Goal: Find specific page/section: Find specific page/section

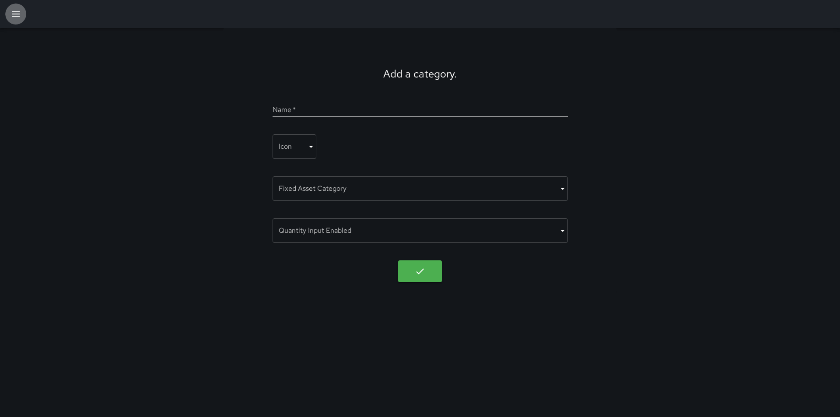
click at [17, 14] on icon "button" at bounding box center [16, 13] width 8 height 5
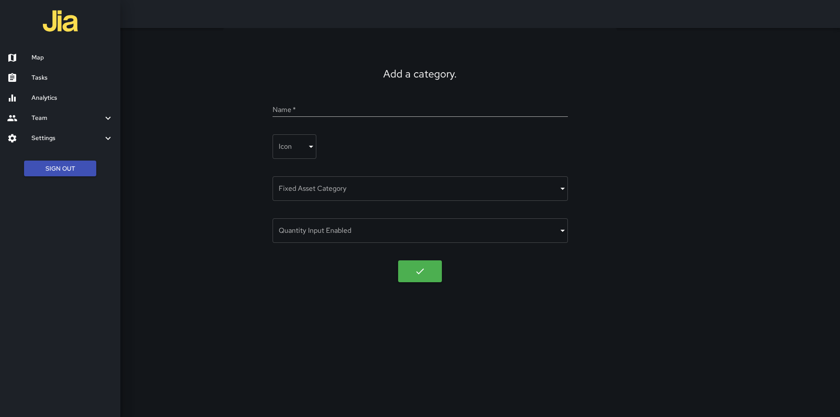
click at [14, 94] on icon at bounding box center [12, 98] width 11 height 11
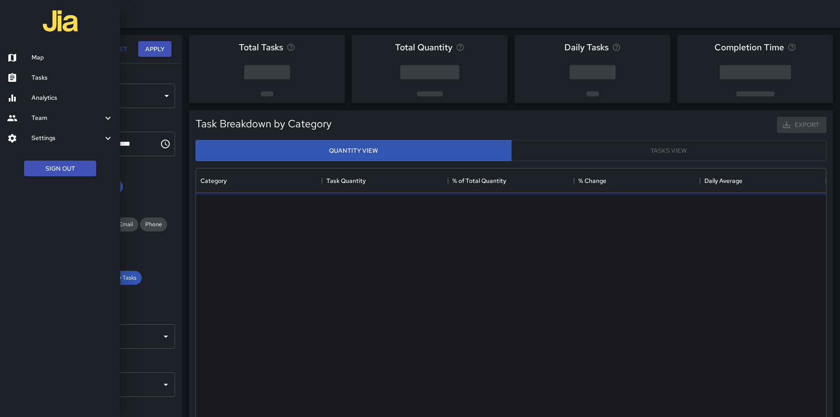
scroll to position [255, 624]
click at [14, 56] on icon at bounding box center [12, 58] width 8 height 8
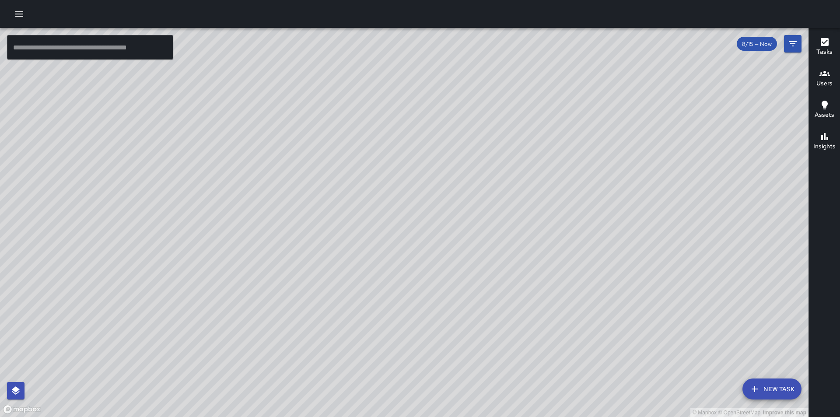
click at [763, 46] on span "8/15 — Now" at bounding box center [757, 43] width 40 height 7
click at [793, 45] on icon "Filters" at bounding box center [793, 44] width 11 height 11
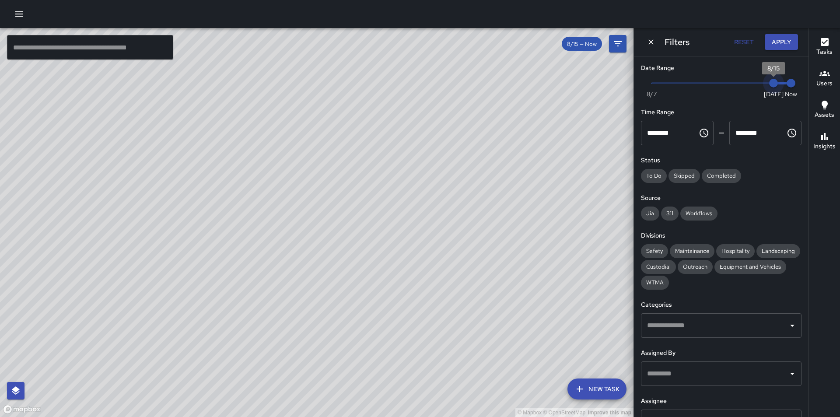
click at [769, 83] on span "8/15" at bounding box center [773, 83] width 9 height 9
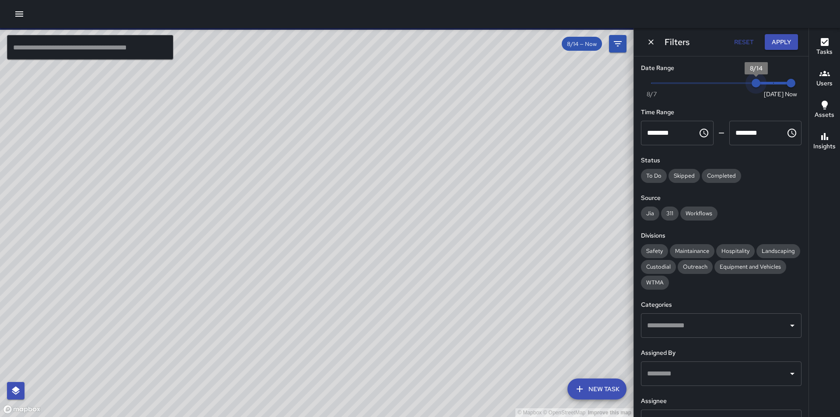
drag, startPoint x: 767, startPoint y: 80, endPoint x: 759, endPoint y: 81, distance: 8.4
click at [759, 81] on span "8/14" at bounding box center [756, 83] width 9 height 9
click at [656, 249] on span "Safety" at bounding box center [654, 250] width 27 height 7
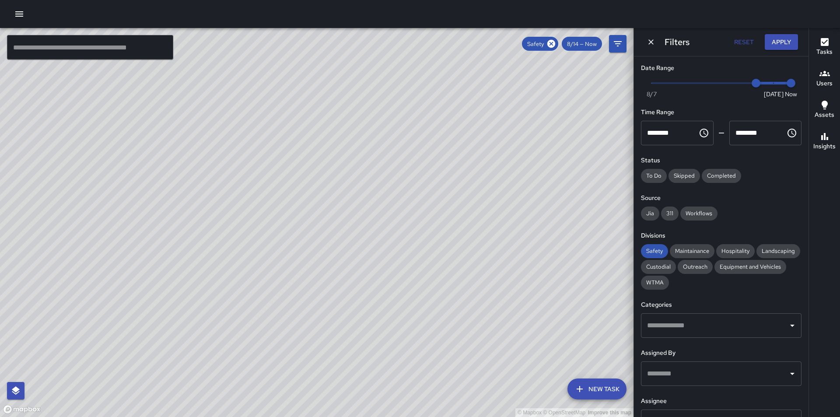
click at [790, 325] on icon "Open" at bounding box center [792, 326] width 4 height 2
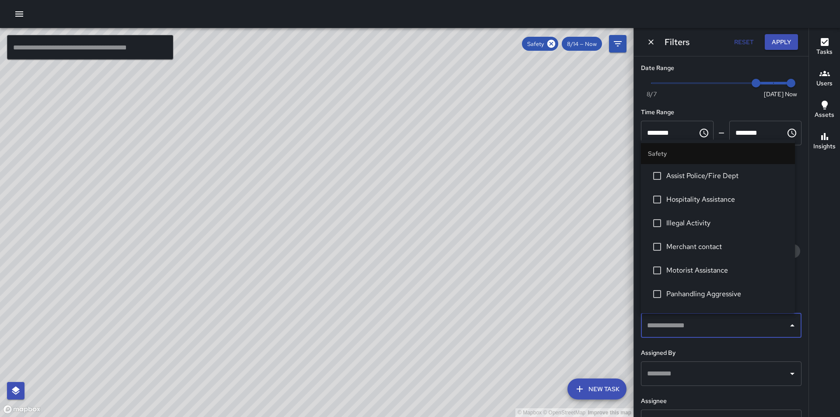
click at [790, 325] on icon "Close" at bounding box center [792, 325] width 4 height 2
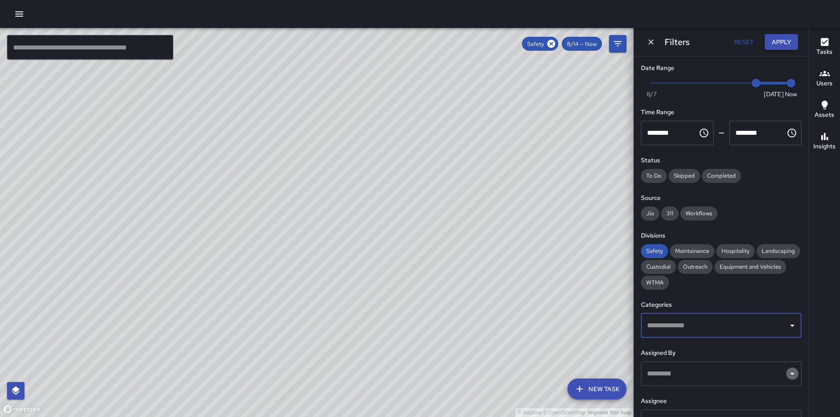
click at [790, 373] on icon "Open" at bounding box center [792, 374] width 4 height 2
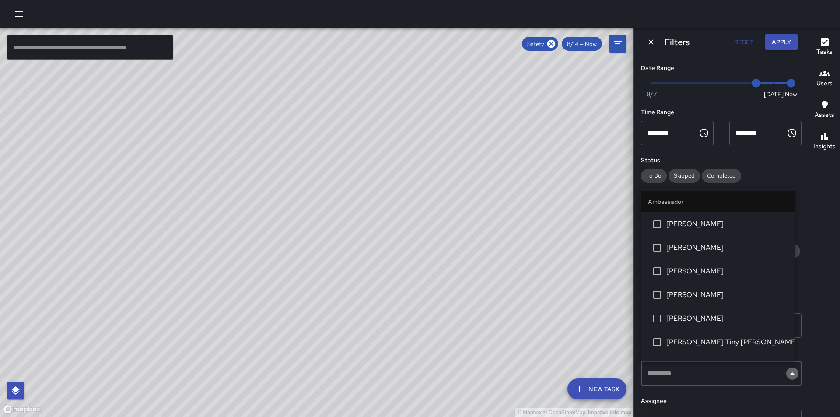
click at [787, 373] on icon "Close" at bounding box center [792, 373] width 11 height 11
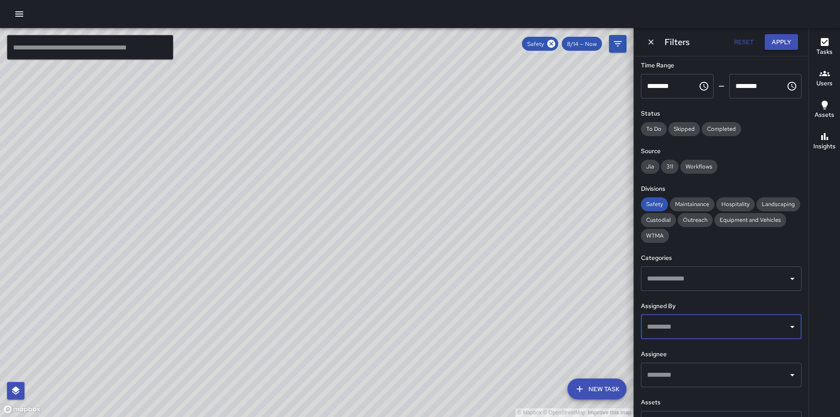
scroll to position [72, 0]
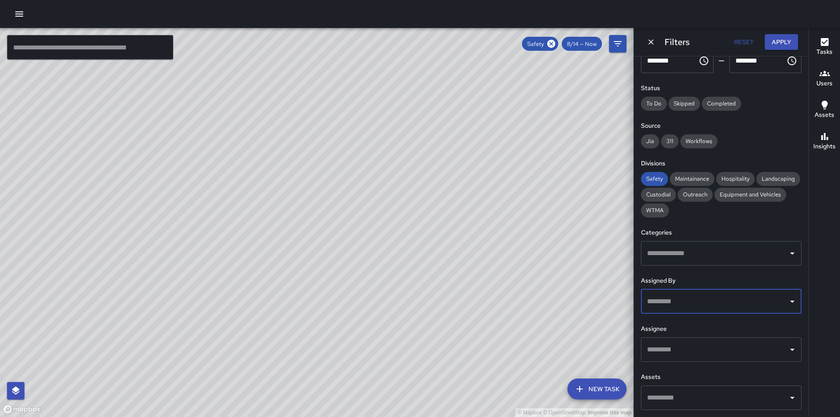
click at [790, 350] on icon "Open" at bounding box center [792, 350] width 4 height 2
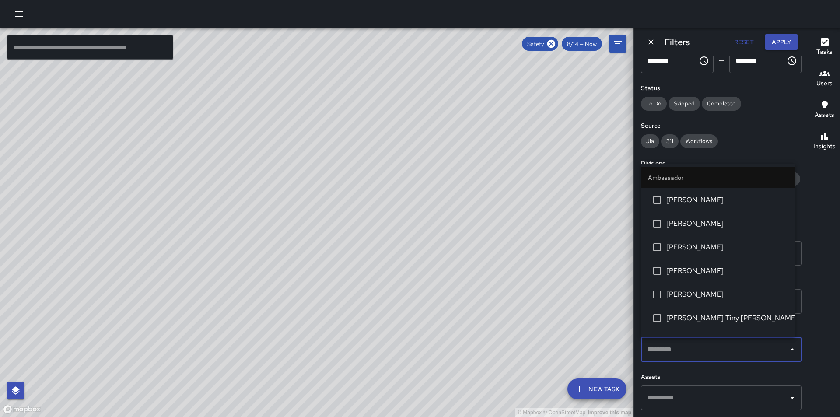
click at [790, 350] on icon "Close" at bounding box center [792, 349] width 4 height 2
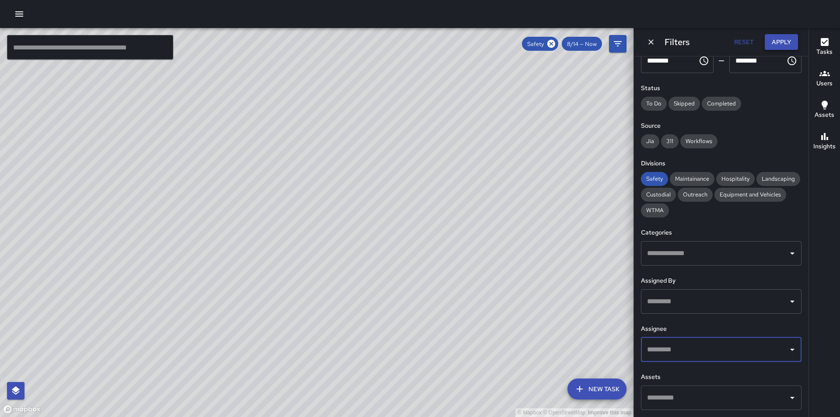
click at [781, 44] on button "Apply" at bounding box center [781, 42] width 33 height 16
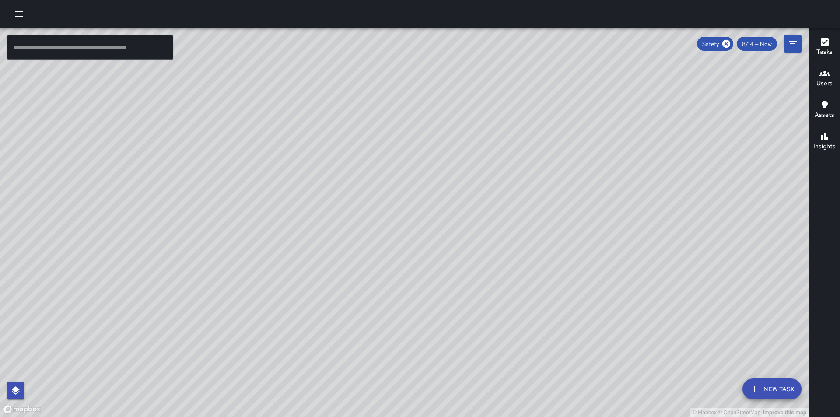
drag, startPoint x: 570, startPoint y: 284, endPoint x: 390, endPoint y: 113, distance: 247.6
click at [390, 113] on div "© Mapbox © OpenStreetMap Improve this map" at bounding box center [404, 222] width 809 height 389
drag, startPoint x: 620, startPoint y: 259, endPoint x: 420, endPoint y: 0, distance: 326.9
click at [420, 0] on div "© Mapbox © OpenStreetMap Improve this map ​ New Task Safety 8/14 — Now Map Laye…" at bounding box center [420, 208] width 840 height 417
drag, startPoint x: 641, startPoint y: 370, endPoint x: 578, endPoint y: 258, distance: 127.9
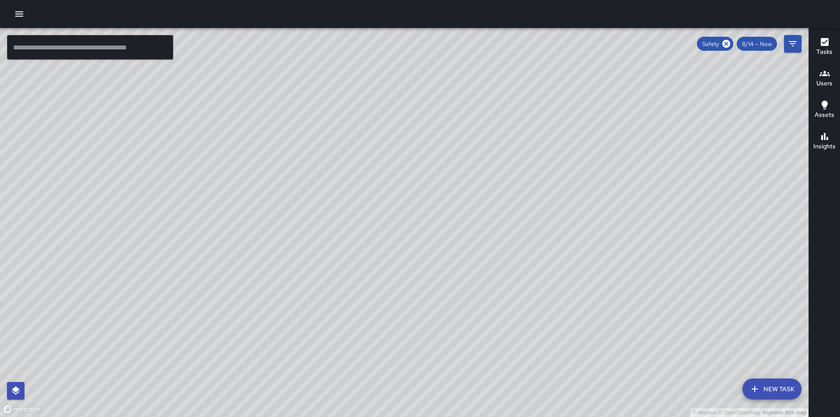
click at [579, 260] on div "© Mapbox © OpenStreetMap Improve this map" at bounding box center [404, 222] width 809 height 389
click at [794, 42] on icon "Filters" at bounding box center [793, 44] width 11 height 11
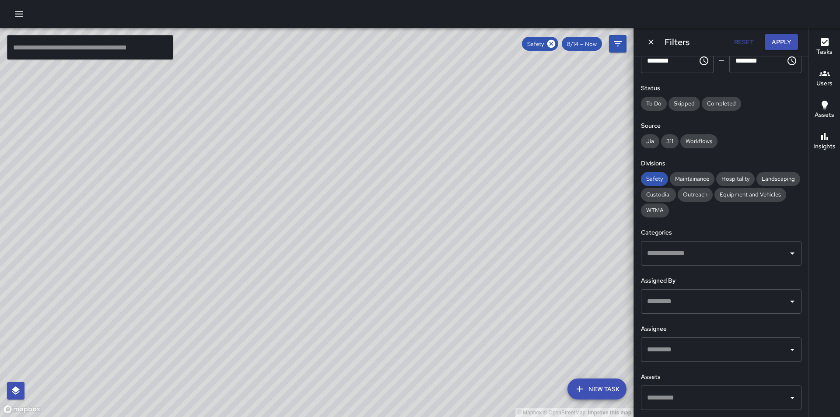
click at [787, 303] on icon "Open" at bounding box center [792, 301] width 11 height 11
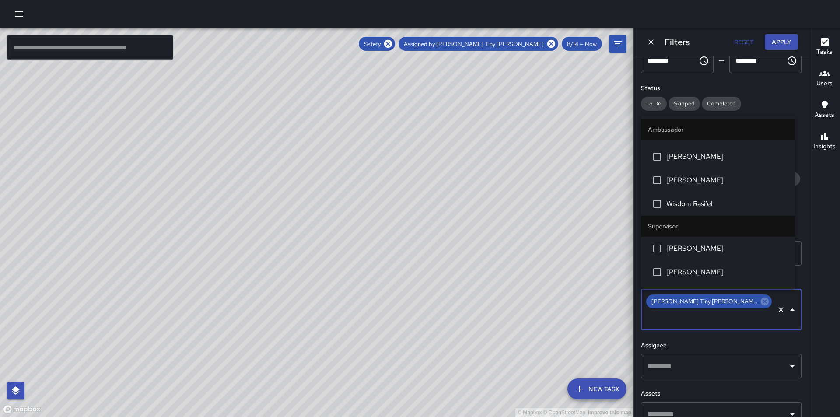
scroll to position [219, 0]
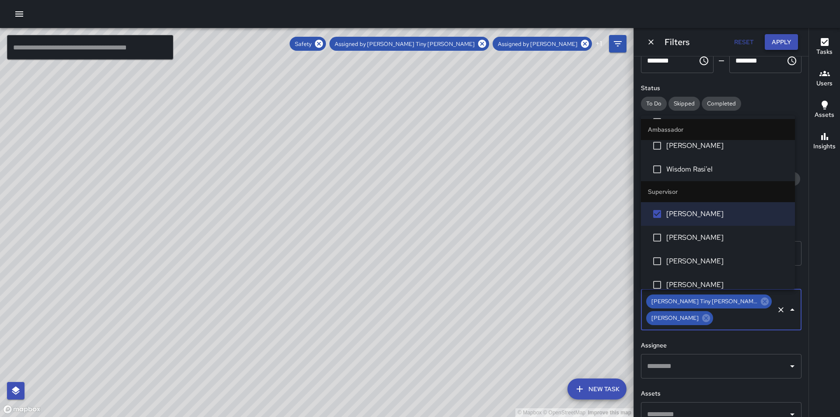
click at [782, 37] on button "Apply" at bounding box center [781, 42] width 33 height 16
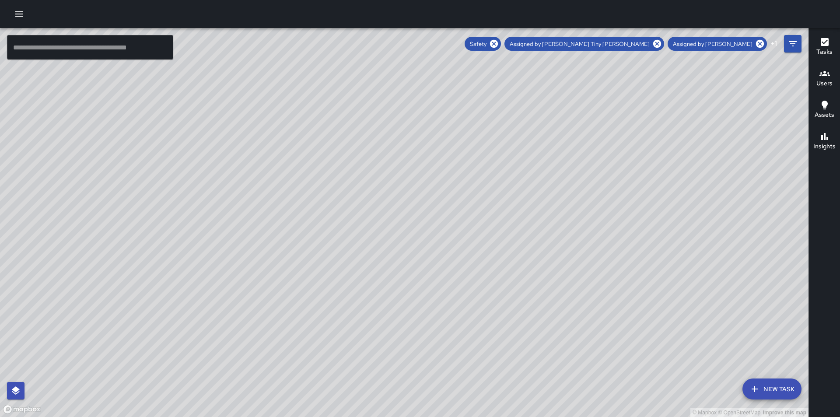
click at [537, 247] on div "© Mapbox © OpenStreetMap Improve this map" at bounding box center [404, 222] width 809 height 389
drag, startPoint x: 530, startPoint y: 284, endPoint x: 365, endPoint y: 306, distance: 166.5
click at [379, 306] on div "© Mapbox © OpenStreetMap Improve this map" at bounding box center [404, 222] width 809 height 389
drag, startPoint x: 443, startPoint y: 333, endPoint x: 325, endPoint y: 391, distance: 131.3
click at [325, 391] on div "© Mapbox © OpenStreetMap Improve this map" at bounding box center [404, 222] width 809 height 389
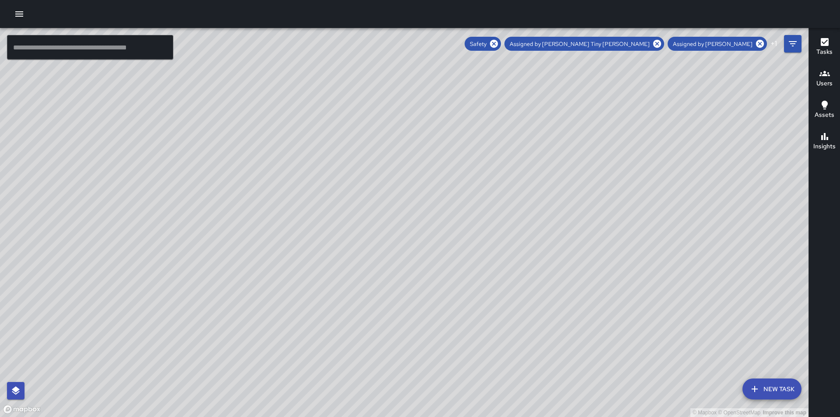
drag, startPoint x: 398, startPoint y: 358, endPoint x: 463, endPoint y: 407, distance: 81.8
click at [463, 407] on div "© Mapbox © OpenStreetMap Improve this map" at bounding box center [404, 222] width 809 height 389
drag, startPoint x: 414, startPoint y: 288, endPoint x: 412, endPoint y: 317, distance: 29.0
click at [412, 317] on div "© Mapbox © OpenStreetMap Improve this map" at bounding box center [404, 222] width 809 height 389
click at [795, 43] on icon "Filters" at bounding box center [793, 43] width 8 height 5
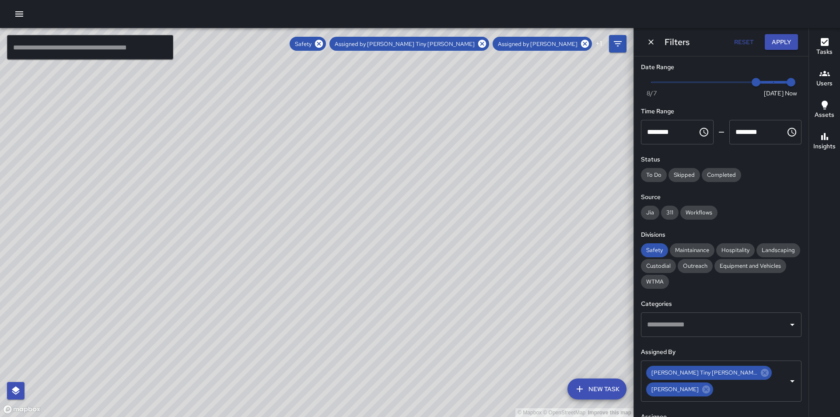
scroll to position [0, 0]
click at [746, 46] on button "Reset" at bounding box center [744, 42] width 28 height 16
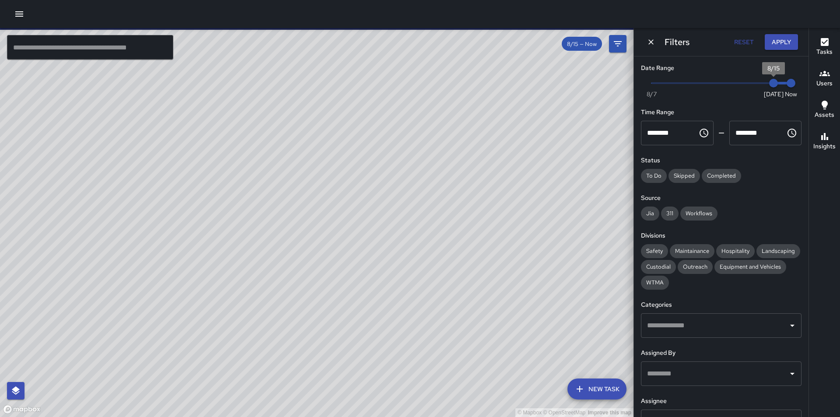
type input "*"
click at [769, 84] on span "8/15" at bounding box center [773, 83] width 9 height 9
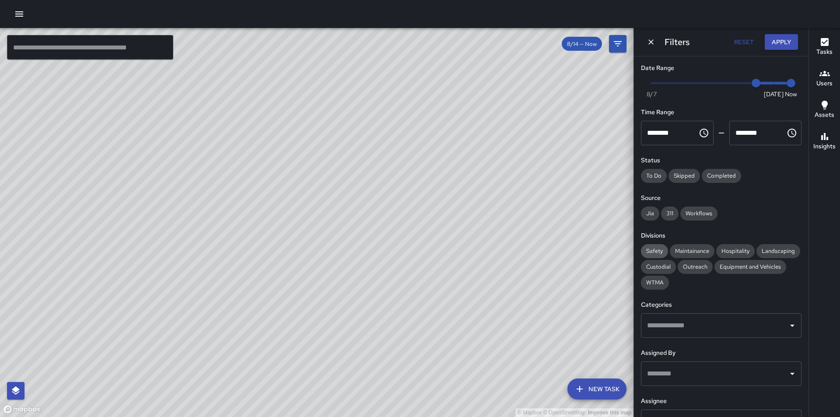
click at [659, 250] on span "Safety" at bounding box center [654, 250] width 27 height 7
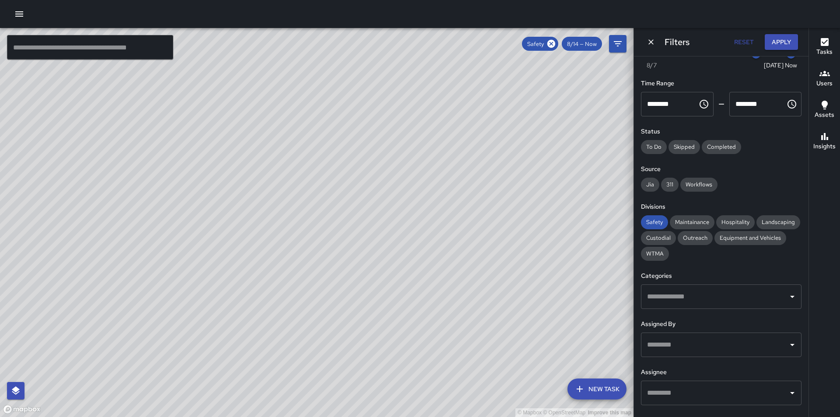
scroll to position [44, 0]
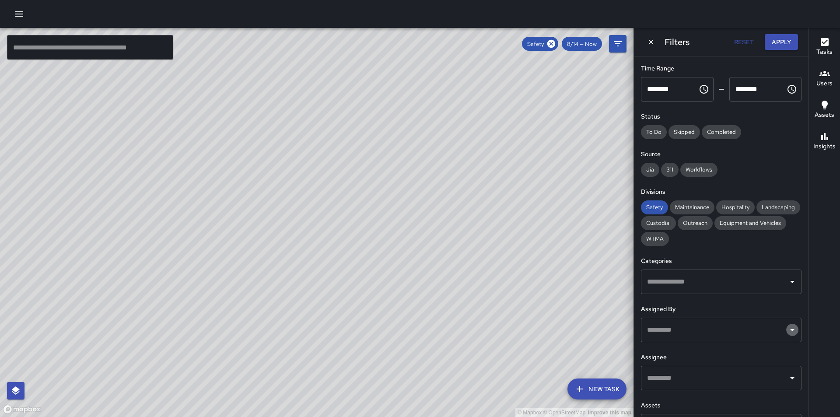
click at [787, 331] on icon "Open" at bounding box center [792, 330] width 11 height 11
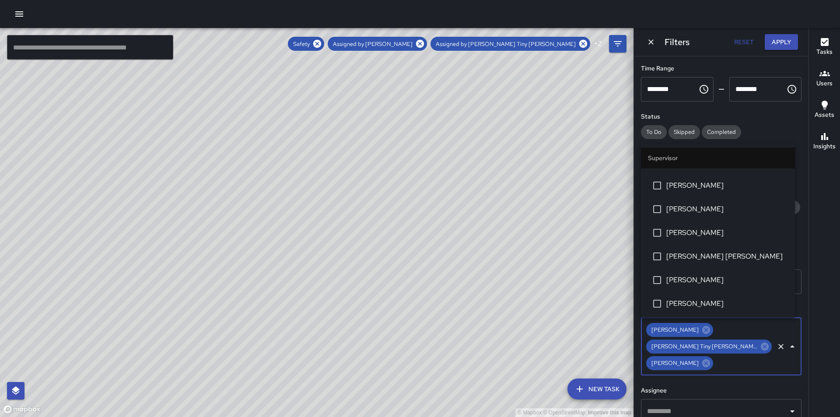
scroll to position [419, 0]
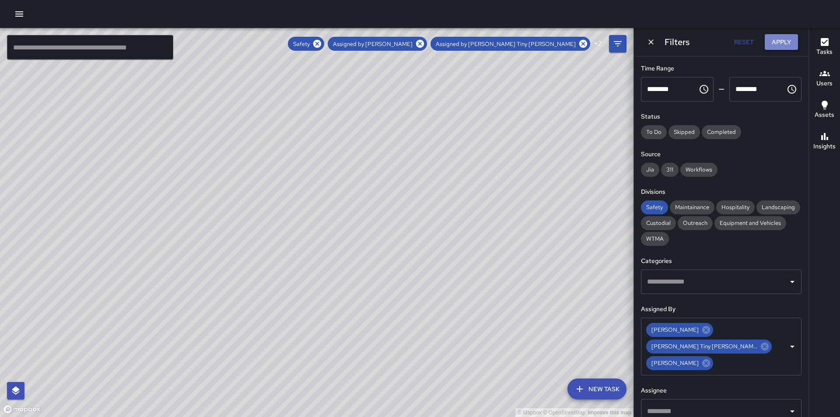
click at [788, 39] on button "Apply" at bounding box center [781, 42] width 33 height 16
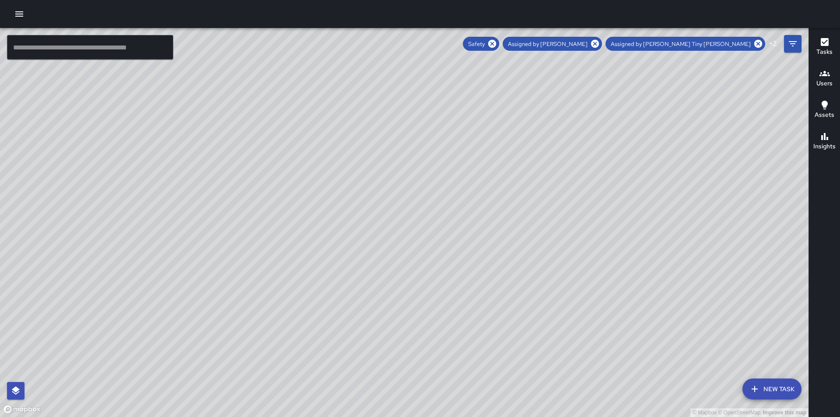
drag, startPoint x: 587, startPoint y: 237, endPoint x: 494, endPoint y: 281, distance: 103.0
click at [494, 281] on div "© Mapbox © OpenStreetMap Improve this map" at bounding box center [404, 222] width 809 height 389
click at [593, 42] on span "Assigned by [PERSON_NAME]" at bounding box center [548, 43] width 90 height 7
click at [795, 41] on icon "Filters" at bounding box center [793, 43] width 8 height 5
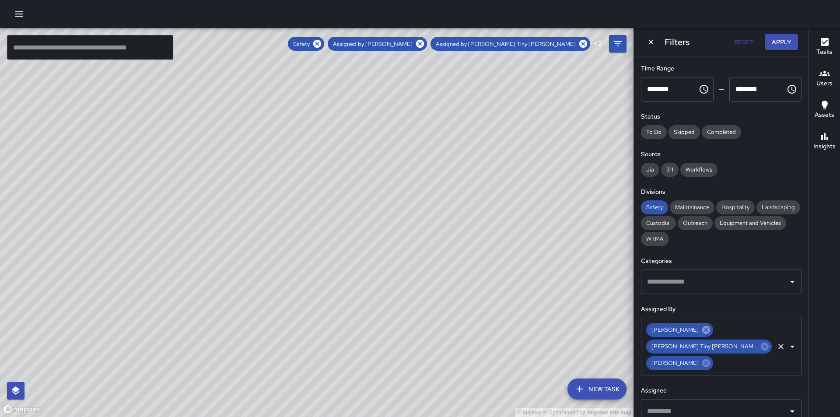
click at [702, 332] on icon at bounding box center [706, 330] width 8 height 8
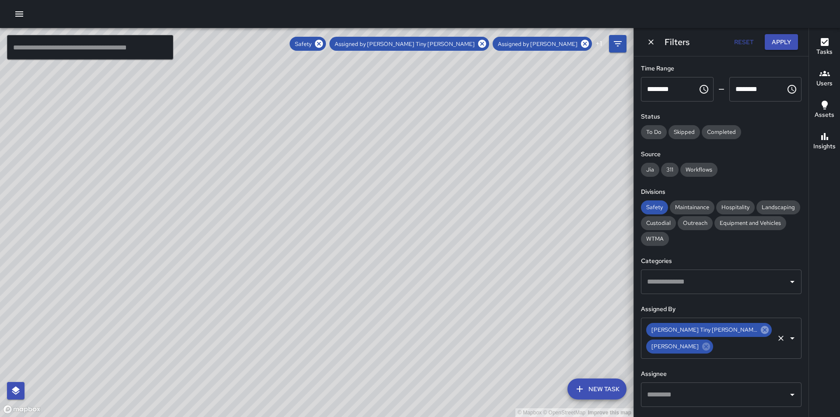
click at [760, 331] on icon at bounding box center [765, 330] width 10 height 10
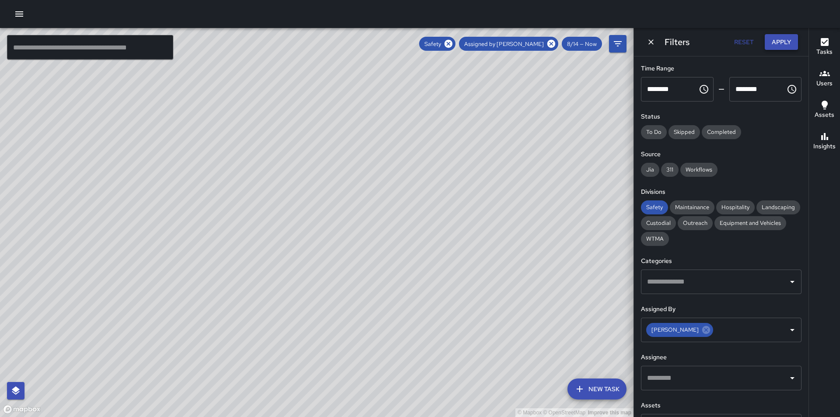
click at [782, 44] on button "Apply" at bounding box center [781, 42] width 33 height 16
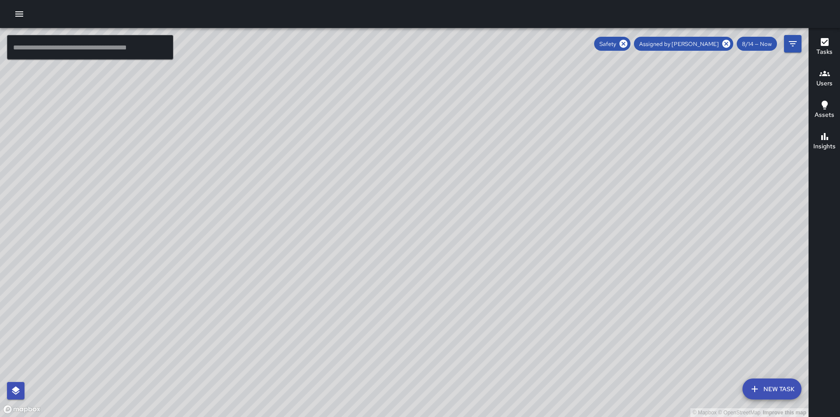
drag, startPoint x: 659, startPoint y: 196, endPoint x: 535, endPoint y: 176, distance: 125.3
click at [535, 176] on div "© Mapbox © OpenStreetMap Improve this map" at bounding box center [404, 222] width 809 height 389
drag, startPoint x: 596, startPoint y: 232, endPoint x: 566, endPoint y: 207, distance: 39.4
click at [566, 207] on div "© Mapbox © OpenStreetMap Improve this map" at bounding box center [404, 222] width 809 height 389
drag, startPoint x: 573, startPoint y: 368, endPoint x: 560, endPoint y: 192, distance: 177.2
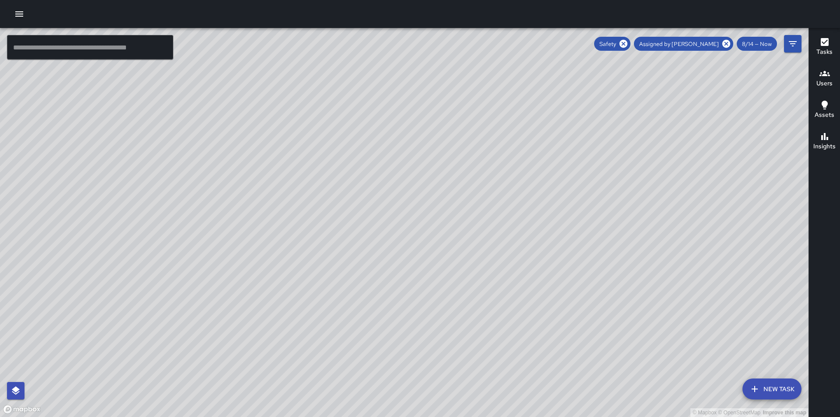
click at [560, 192] on div "© Mapbox © OpenStreetMap Improve this map" at bounding box center [404, 222] width 809 height 389
drag, startPoint x: 637, startPoint y: 137, endPoint x: 612, endPoint y: 211, distance: 77.9
click at [612, 211] on div "© Mapbox © OpenStreetMap Improve this map" at bounding box center [404, 222] width 809 height 389
click at [725, 41] on icon at bounding box center [726, 44] width 8 height 8
click at [795, 42] on icon "Filters" at bounding box center [793, 43] width 8 height 5
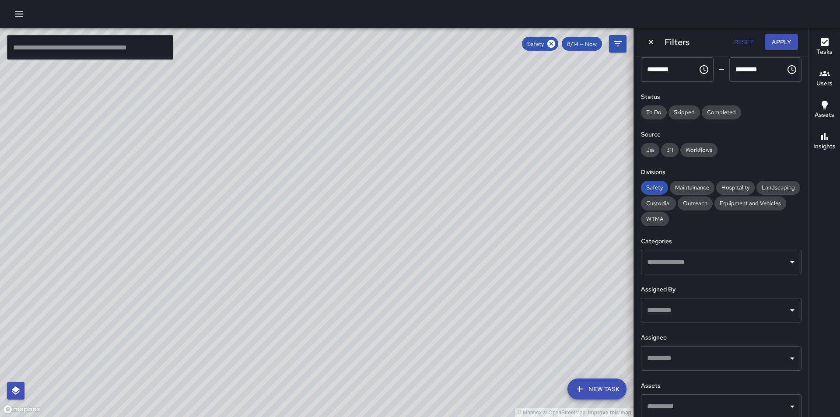
scroll to position [72, 0]
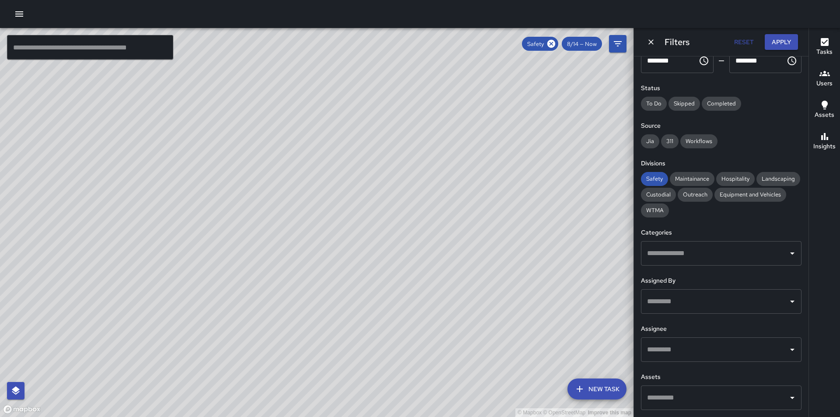
click at [787, 346] on icon "Open" at bounding box center [792, 349] width 11 height 11
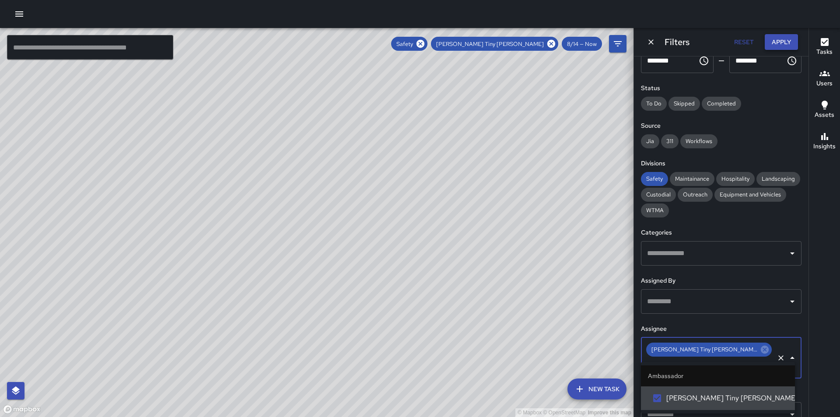
click at [777, 41] on button "Apply" at bounding box center [781, 42] width 33 height 16
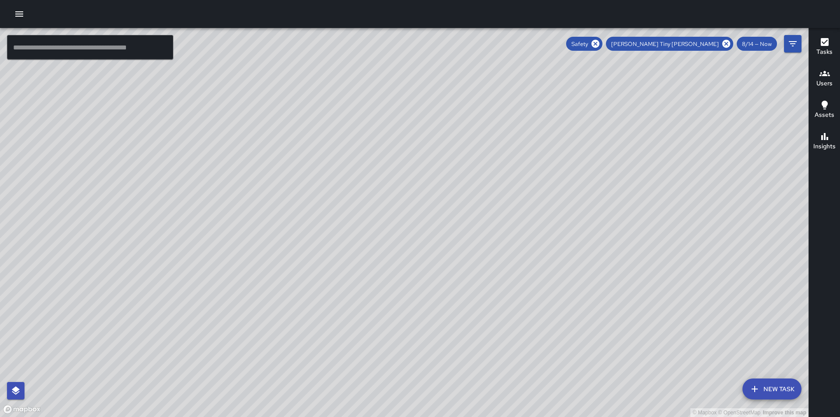
drag, startPoint x: 641, startPoint y: 311, endPoint x: 561, endPoint y: 199, distance: 137.2
click at [561, 199] on div "© Mapbox © OpenStreetMap Improve this map" at bounding box center [404, 222] width 809 height 389
drag, startPoint x: 528, startPoint y: 318, endPoint x: 487, endPoint y: 154, distance: 169.6
click at [487, 157] on div "© Mapbox © OpenStreetMap Improve this map" at bounding box center [404, 222] width 809 height 389
drag, startPoint x: 544, startPoint y: 315, endPoint x: 641, endPoint y: 434, distance: 153.9
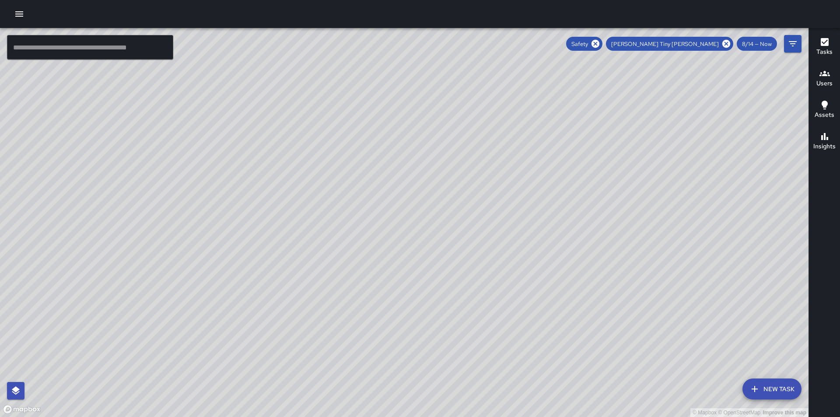
click at [641, 417] on html "© Mapbox © OpenStreetMap Improve this map ​ New Task Safety [PERSON_NAME] Tiny …" at bounding box center [420, 208] width 840 height 417
drag, startPoint x: 579, startPoint y: 227, endPoint x: 720, endPoint y: 434, distance: 250.7
click at [720, 417] on html "© Mapbox © OpenStreetMap Improve this map ​ New Task Safety [PERSON_NAME] Tiny …" at bounding box center [420, 208] width 840 height 417
drag, startPoint x: 574, startPoint y: 228, endPoint x: 609, endPoint y: 308, distance: 87.8
click at [609, 308] on div "© Mapbox © OpenStreetMap Improve this map" at bounding box center [404, 222] width 809 height 389
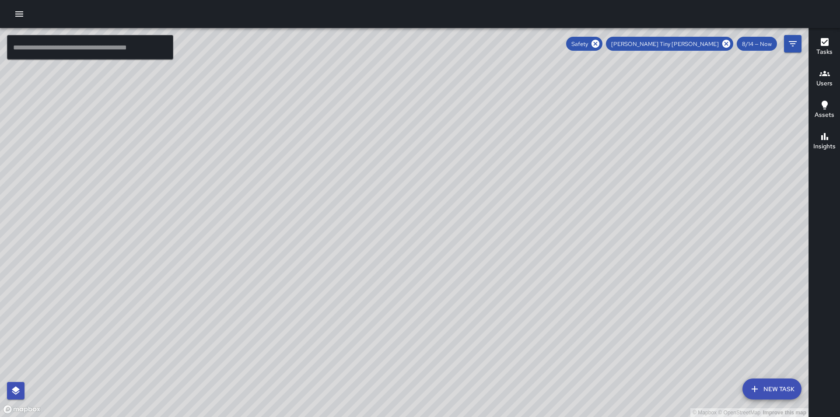
drag, startPoint x: 603, startPoint y: 181, endPoint x: 514, endPoint y: 229, distance: 101.6
click at [514, 229] on div "© Mapbox © OpenStreetMap Improve this map" at bounding box center [404, 222] width 809 height 389
click at [791, 42] on icon "Filters" at bounding box center [793, 43] width 8 height 5
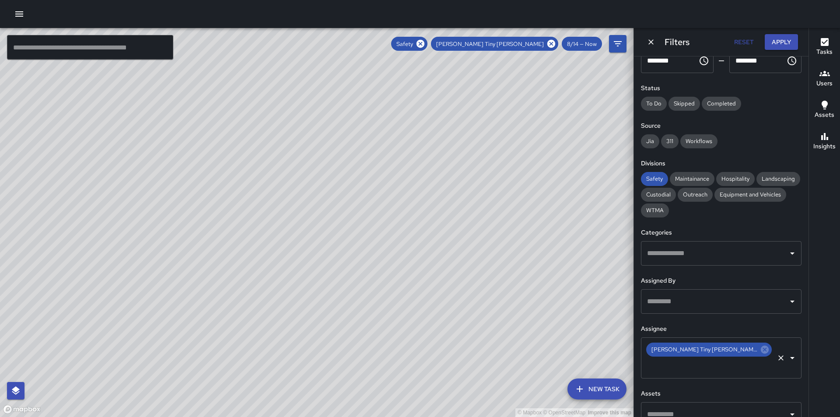
click at [787, 353] on icon "Open" at bounding box center [792, 358] width 11 height 11
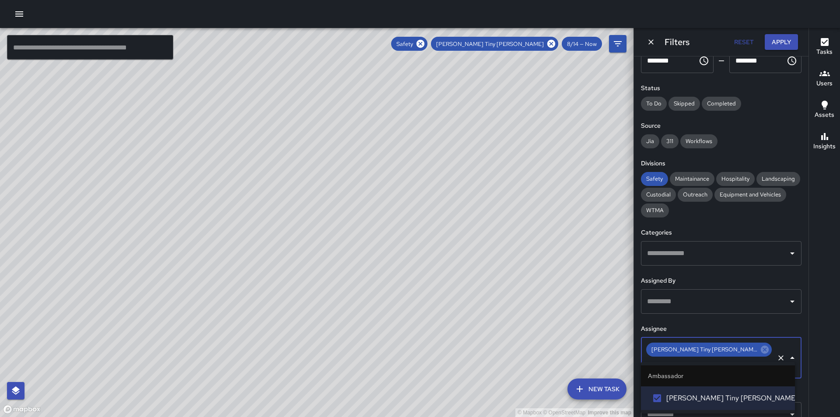
click at [787, 353] on icon "Close" at bounding box center [792, 358] width 11 height 11
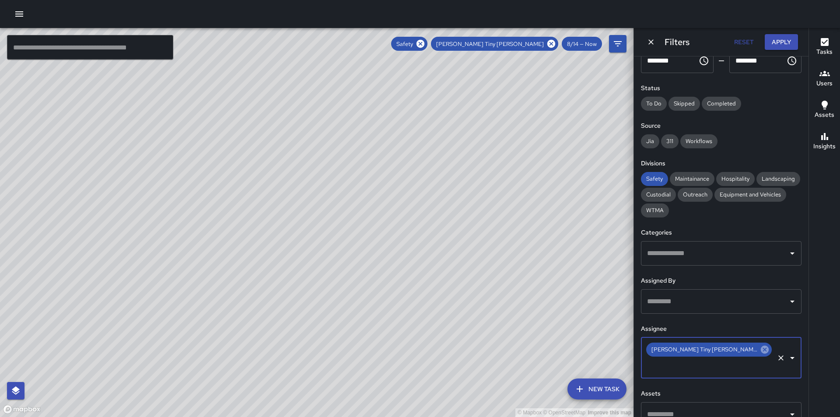
click at [760, 349] on icon at bounding box center [765, 350] width 10 height 10
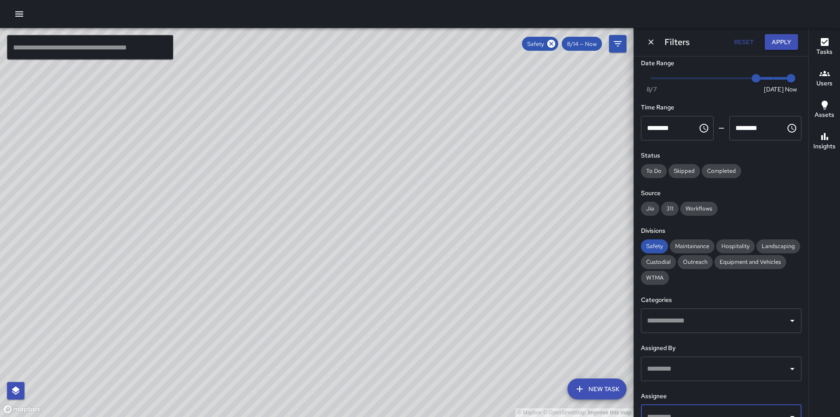
scroll to position [0, 0]
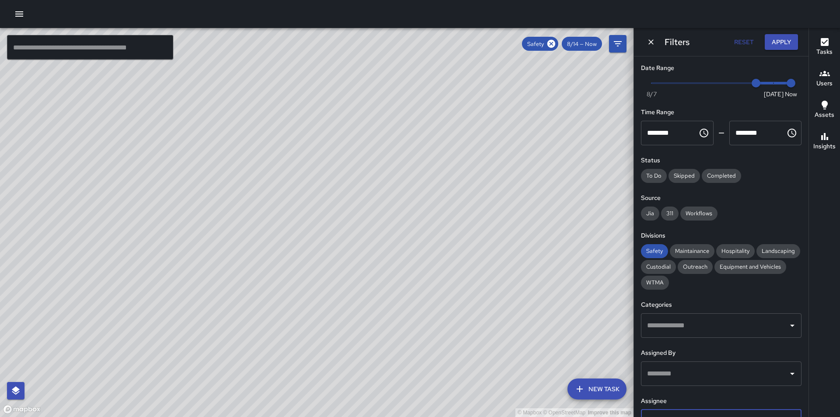
click at [823, 77] on icon "button" at bounding box center [825, 73] width 11 height 11
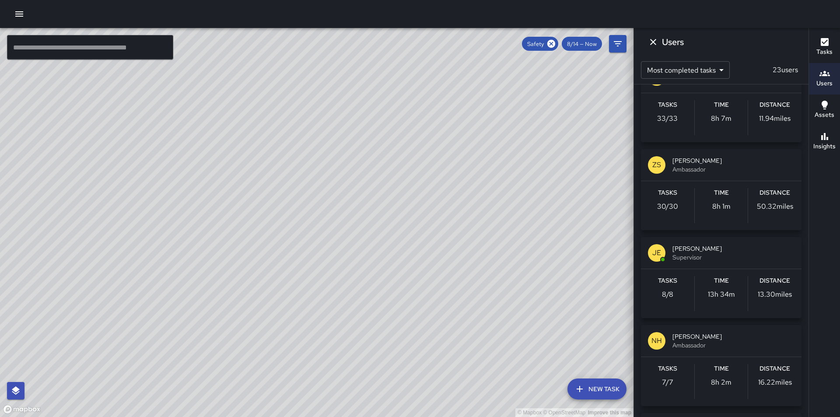
scroll to position [131, 0]
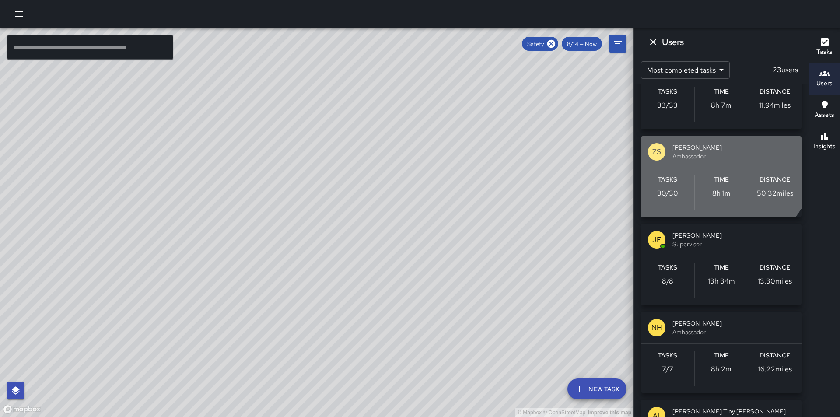
click at [701, 146] on span "[PERSON_NAME]" at bounding box center [734, 147] width 122 height 9
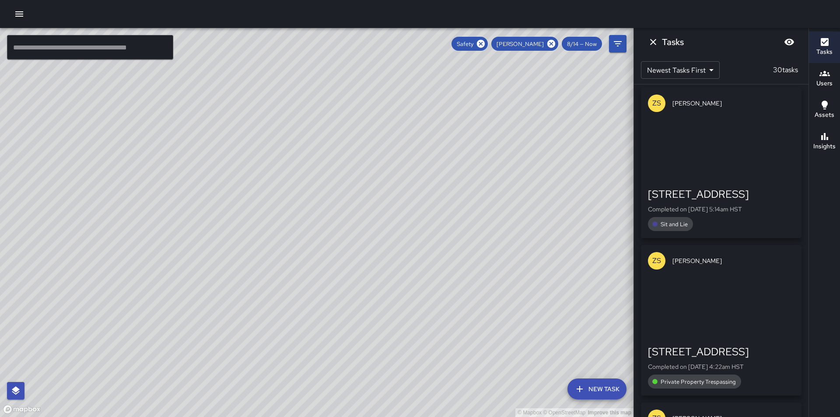
scroll to position [0, 0]
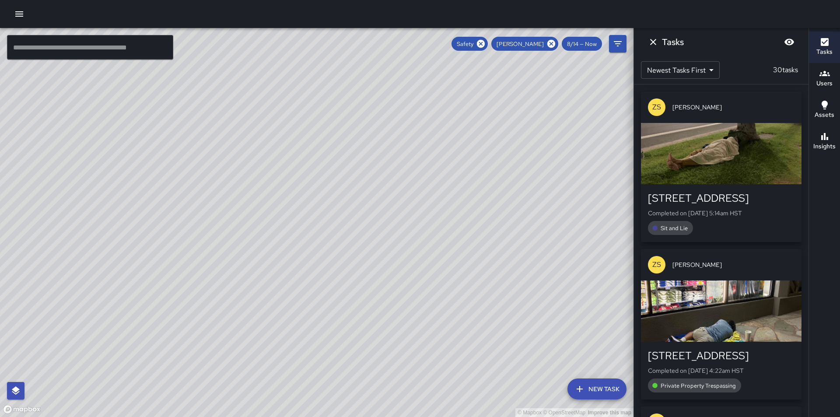
click at [706, 200] on div "[STREET_ADDRESS]" at bounding box center [721, 198] width 147 height 14
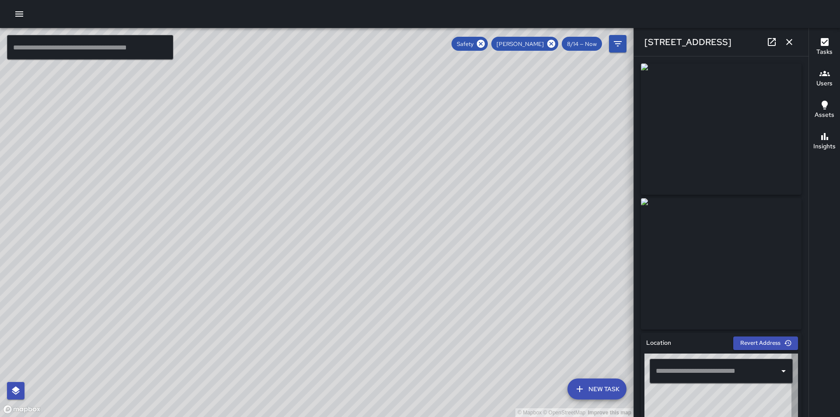
type input "**********"
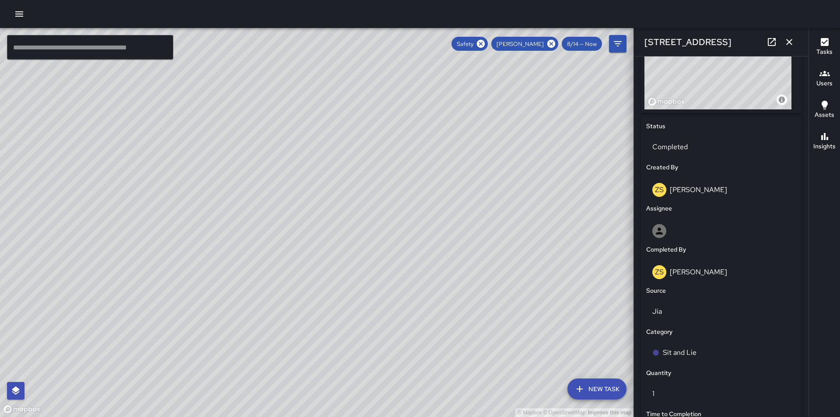
scroll to position [135, 0]
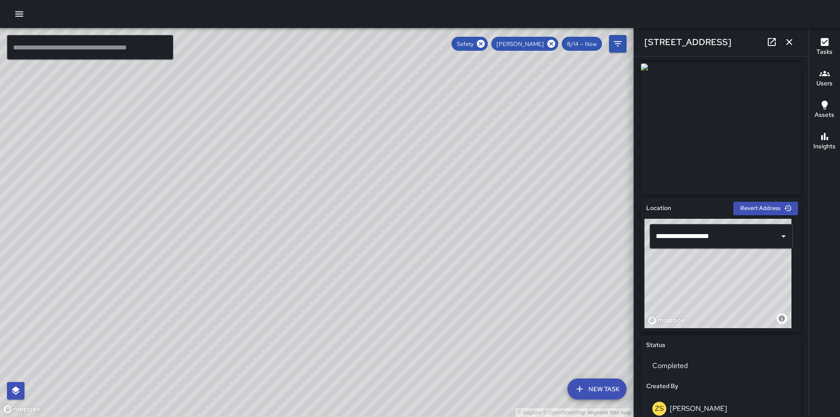
drag, startPoint x: 278, startPoint y: 226, endPoint x: 387, endPoint y: 290, distance: 125.9
click at [387, 290] on div "© Mapbox © OpenStreetMap Improve this map" at bounding box center [317, 222] width 634 height 389
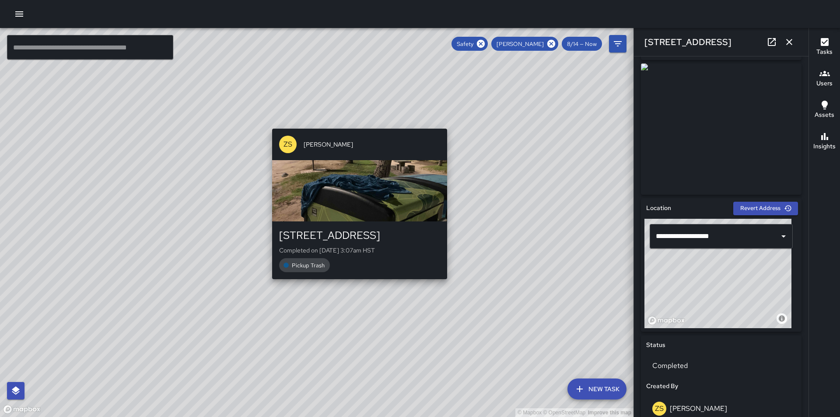
click at [360, 123] on div "© Mapbox © OpenStreetMap Improve this map ZS [PERSON_NAME] [STREET_ADDRESS] Com…" at bounding box center [317, 222] width 634 height 389
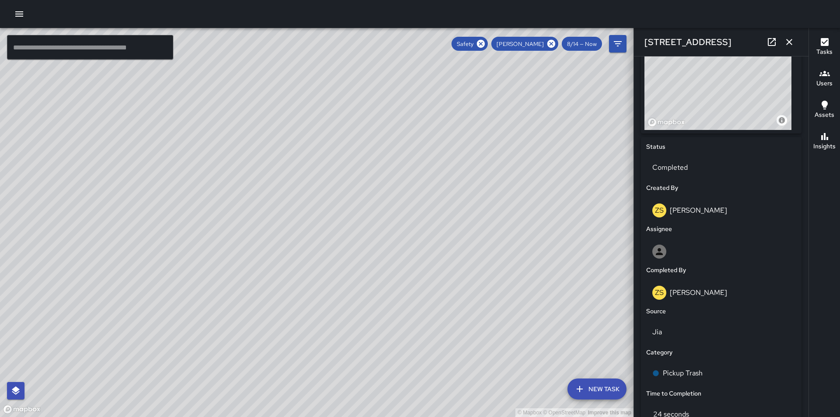
scroll to position [219, 0]
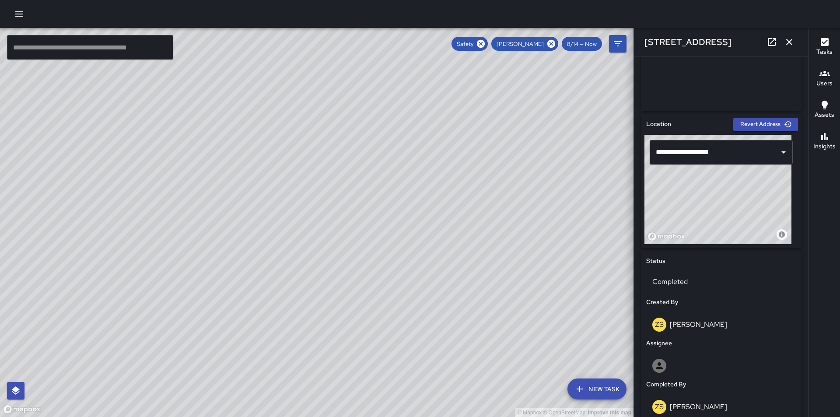
click at [788, 43] on icon "button" at bounding box center [789, 42] width 6 height 6
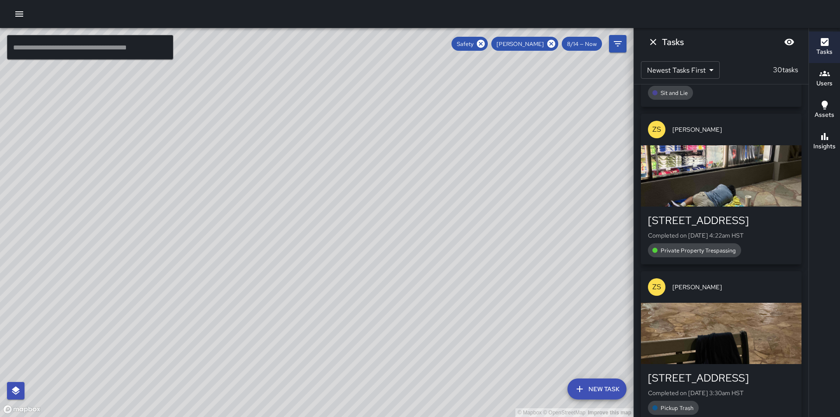
scroll to position [0, 0]
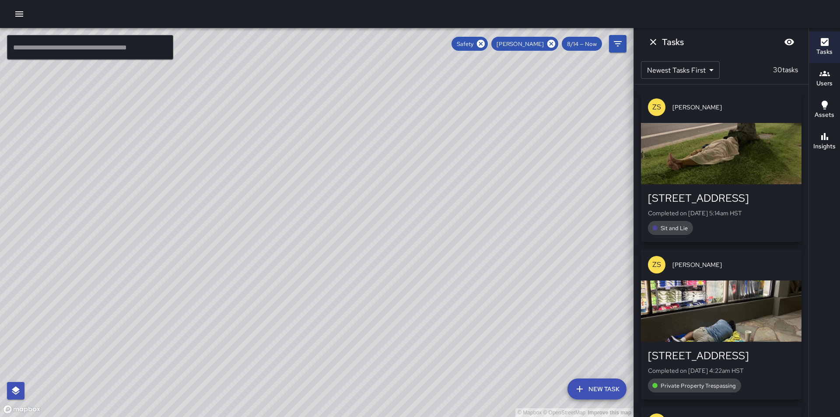
click at [653, 41] on icon "Dismiss" at bounding box center [653, 42] width 6 height 6
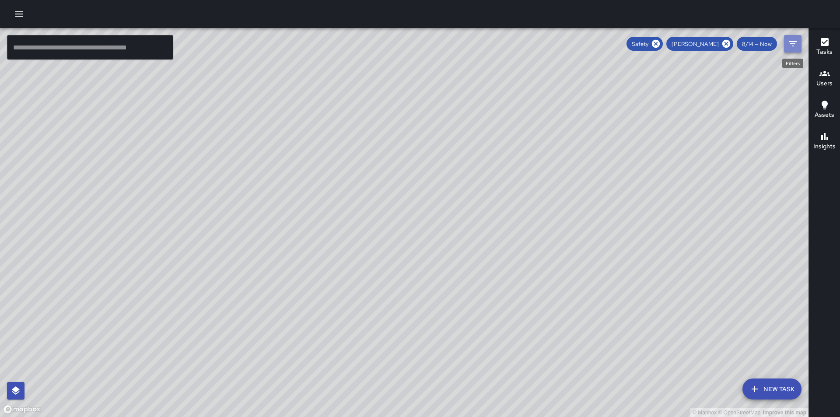
click at [795, 42] on icon "Filters" at bounding box center [793, 43] width 8 height 5
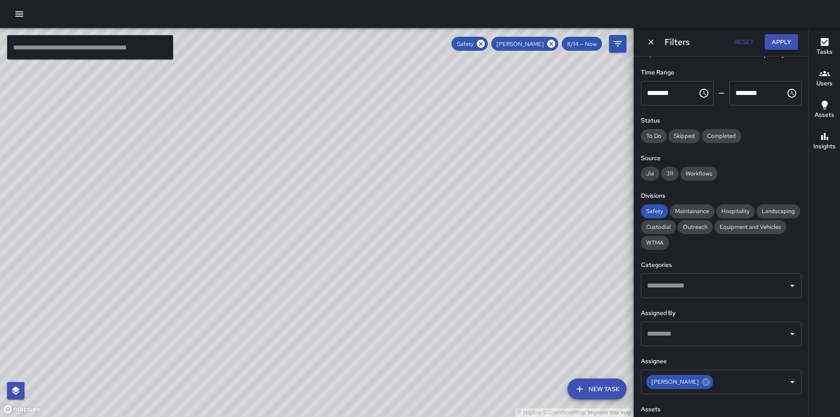
scroll to position [72, 0]
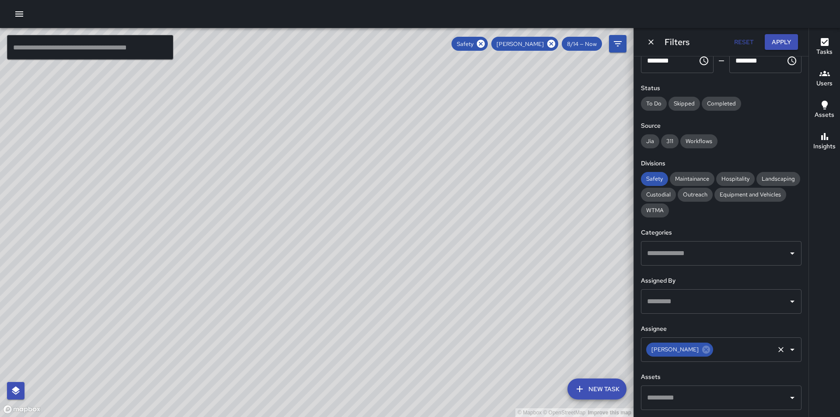
click at [790, 349] on icon "Open" at bounding box center [792, 350] width 4 height 2
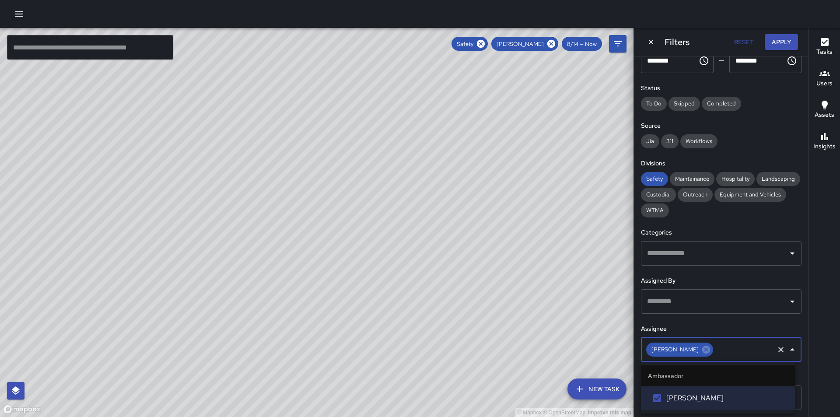
click at [787, 349] on icon "Close" at bounding box center [792, 349] width 11 height 11
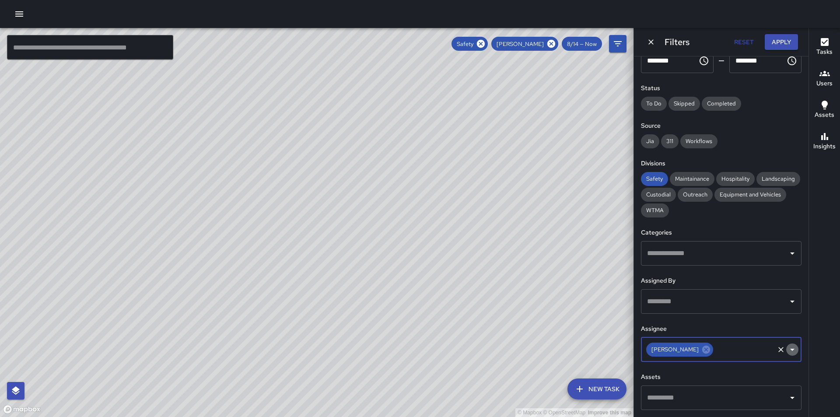
click at [787, 351] on icon "Open" at bounding box center [792, 349] width 11 height 11
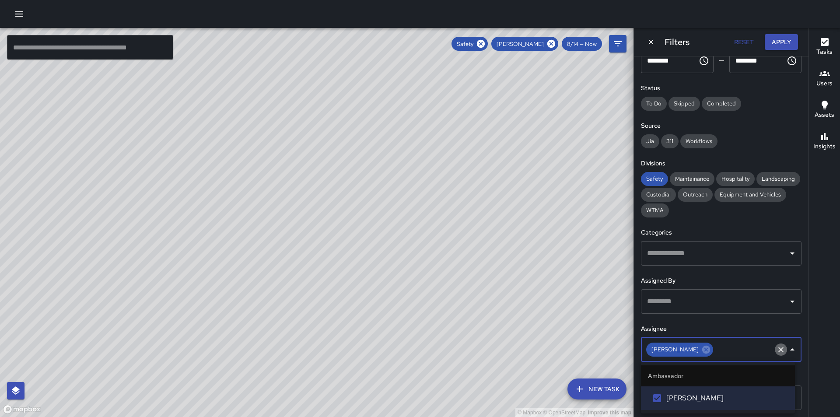
click at [777, 346] on icon "Clear" at bounding box center [781, 349] width 9 height 9
click at [781, 39] on button "Apply" at bounding box center [781, 42] width 33 height 16
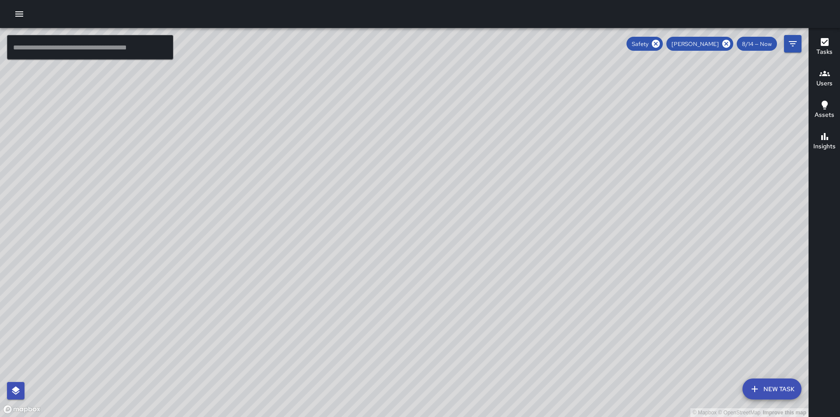
drag, startPoint x: 484, startPoint y: 222, endPoint x: 550, endPoint y: 261, distance: 75.9
click at [550, 261] on div "© Mapbox © OpenStreetMap Improve this map" at bounding box center [404, 222] width 809 height 389
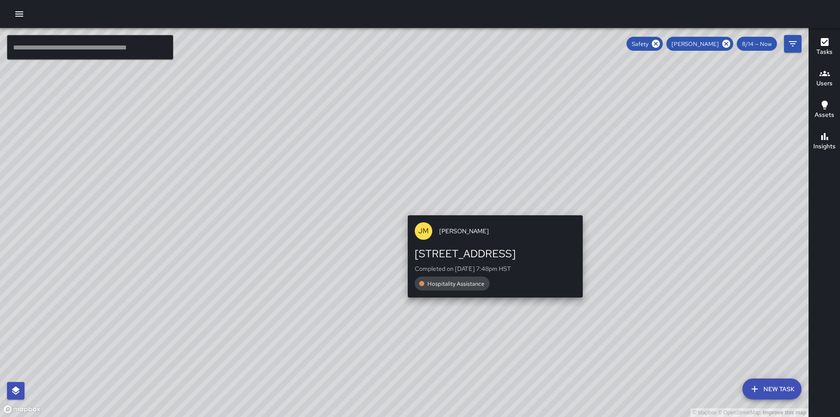
click at [488, 212] on div "[PERSON_NAME] [PERSON_NAME] [STREET_ADDRESS] Completed on [DATE] 7:48pm HST Hos…" at bounding box center [495, 257] width 182 height 90
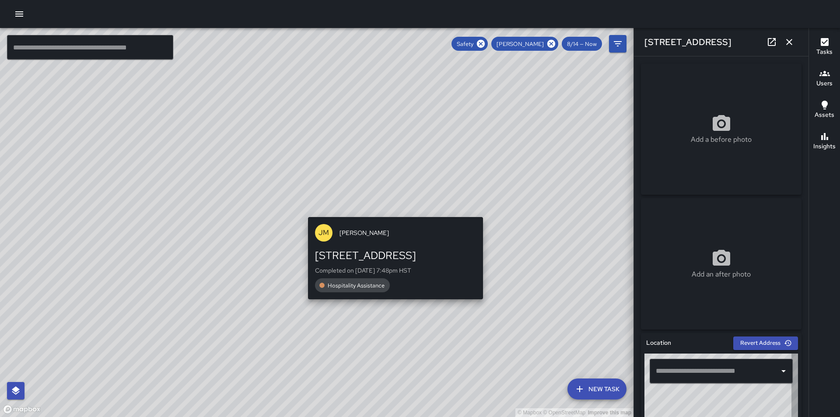
type input "**********"
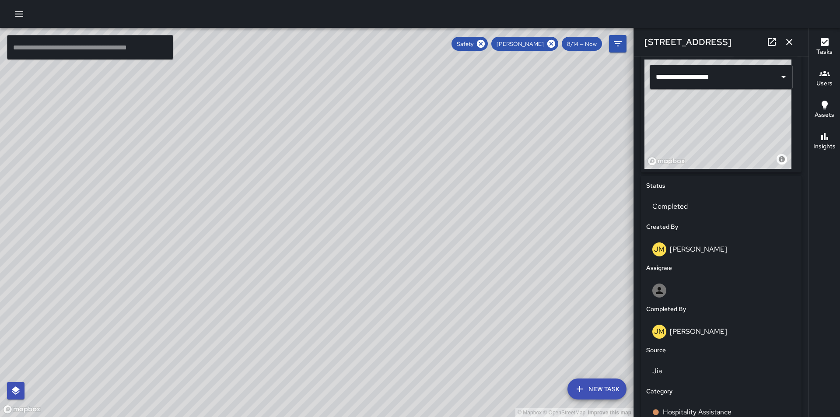
scroll to position [306, 0]
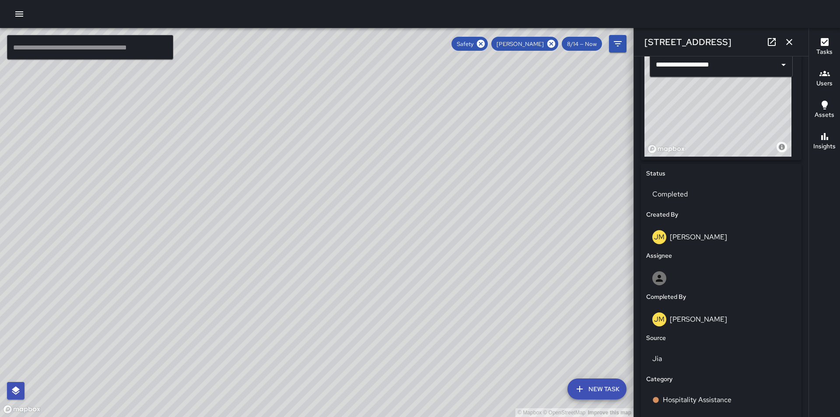
drag, startPoint x: 420, startPoint y: 308, endPoint x: 599, endPoint y: 409, distance: 206.1
click at [599, 409] on div "© Mapbox © OpenStreetMap Improve this map" at bounding box center [317, 222] width 634 height 389
drag, startPoint x: 473, startPoint y: 205, endPoint x: 535, endPoint y: 350, distance: 158.0
click at [535, 350] on div "© Mapbox © OpenStreetMap Improve this map" at bounding box center [317, 222] width 634 height 389
drag, startPoint x: 496, startPoint y: 261, endPoint x: 526, endPoint y: 335, distance: 79.9
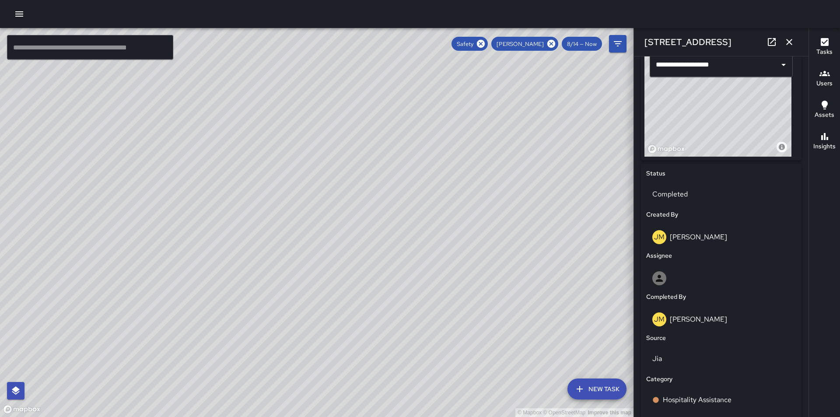
click at [526, 335] on div "© Mapbox © OpenStreetMap Improve this map" at bounding box center [317, 222] width 634 height 389
drag, startPoint x: 482, startPoint y: 363, endPoint x: 445, endPoint y: 275, distance: 95.1
click at [441, 270] on div "© Mapbox © OpenStreetMap Improve this map" at bounding box center [317, 222] width 634 height 389
drag, startPoint x: 528, startPoint y: 343, endPoint x: 498, endPoint y: 267, distance: 80.8
click at [503, 279] on div "© Mapbox © OpenStreetMap Improve this map" at bounding box center [317, 222] width 634 height 389
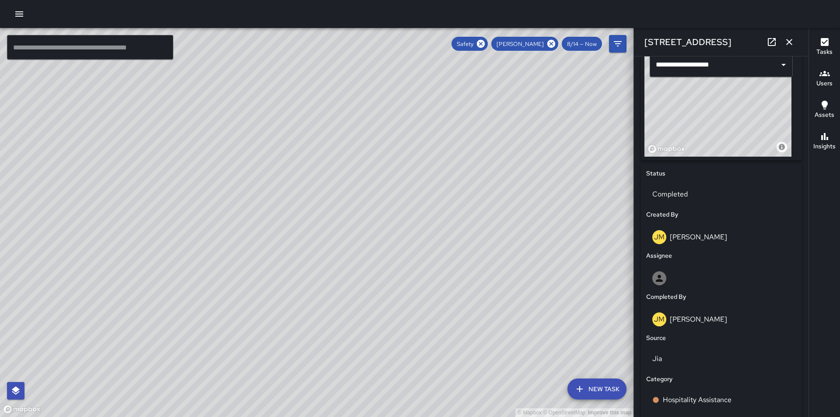
click at [788, 43] on icon "button" at bounding box center [789, 42] width 6 height 6
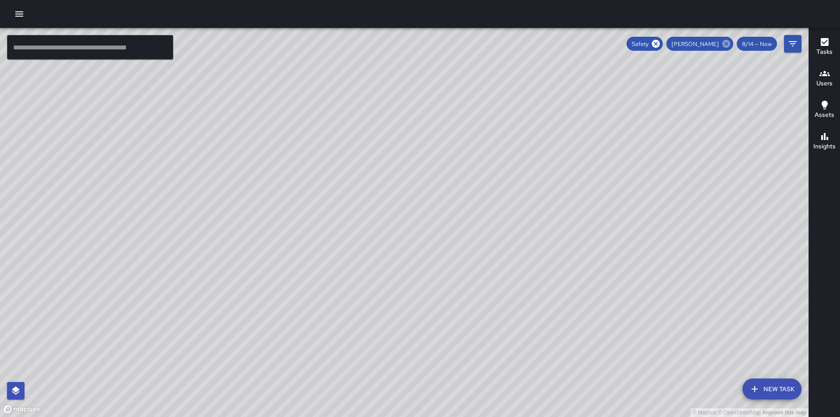
click at [728, 43] on icon at bounding box center [726, 44] width 8 height 8
click at [792, 43] on icon "Filters" at bounding box center [793, 44] width 11 height 11
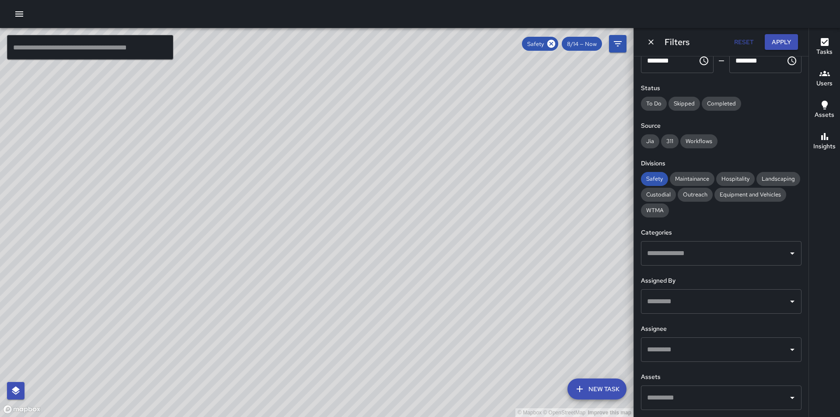
click at [787, 349] on icon "Open" at bounding box center [792, 349] width 11 height 11
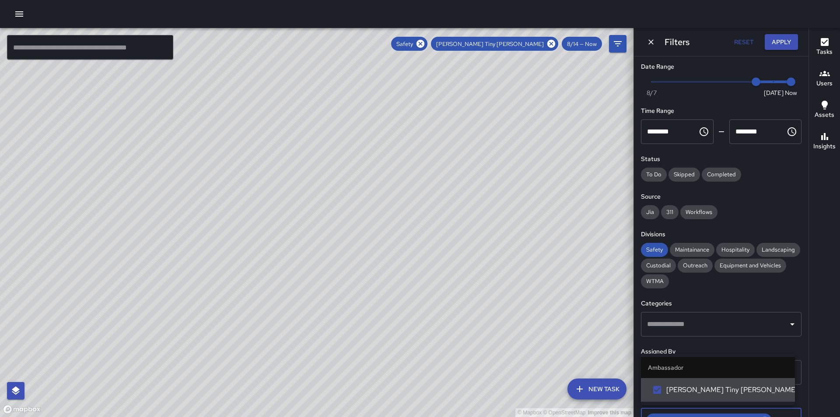
scroll to position [0, 0]
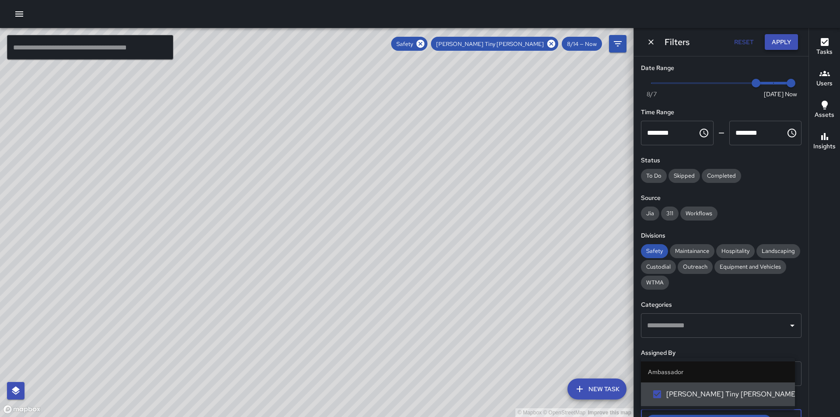
click at [785, 42] on button "Apply" at bounding box center [781, 42] width 33 height 16
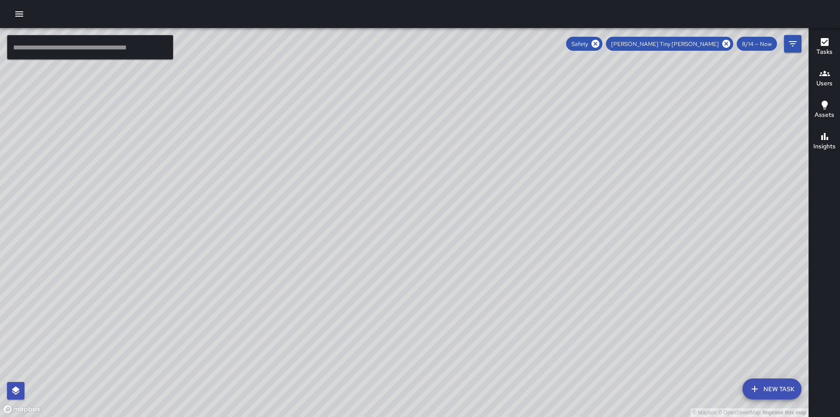
drag, startPoint x: 635, startPoint y: 241, endPoint x: 514, endPoint y: 80, distance: 201.6
click at [555, 124] on div "© Mapbox © OpenStreetMap Improve this map" at bounding box center [404, 222] width 809 height 389
drag, startPoint x: 552, startPoint y: 305, endPoint x: 515, endPoint y: 157, distance: 151.9
click at [515, 157] on div "© Mapbox © OpenStreetMap Improve this map" at bounding box center [404, 222] width 809 height 389
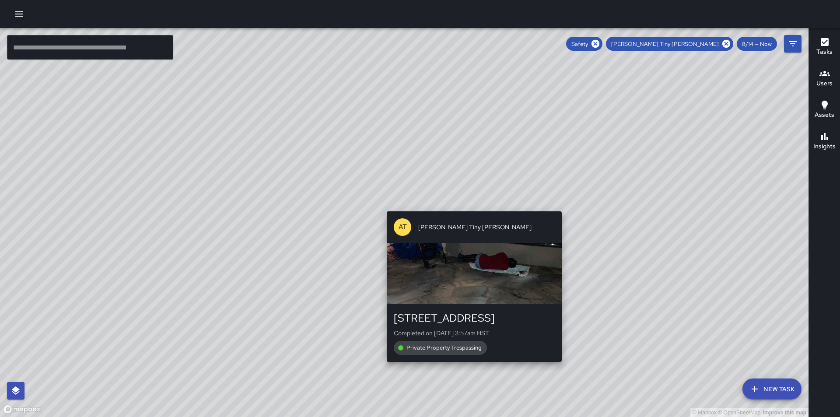
click at [475, 209] on div "AT Antonio Tiny [PERSON_NAME] [STREET_ADDRESS] Completed on [DATE] 3:57am HST P…" at bounding box center [474, 287] width 182 height 158
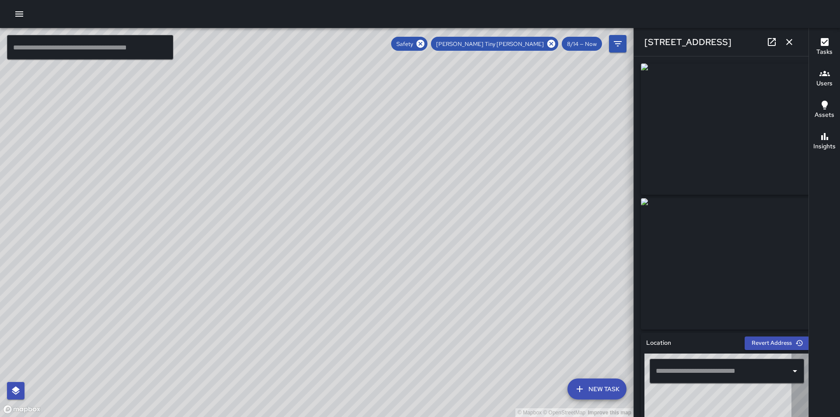
type input "**********"
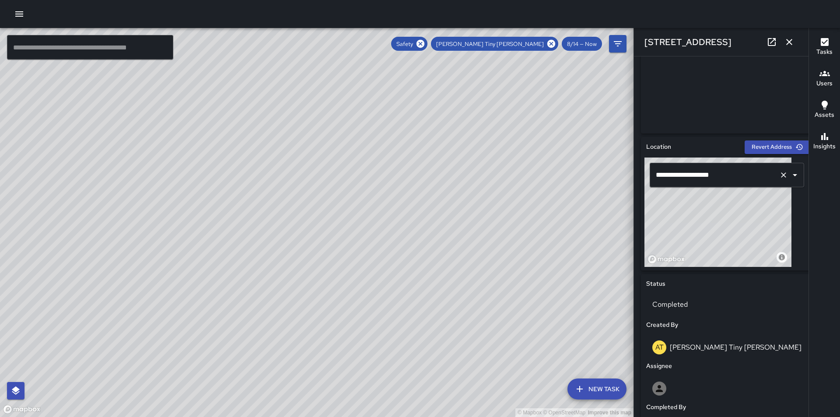
scroll to position [266, 0]
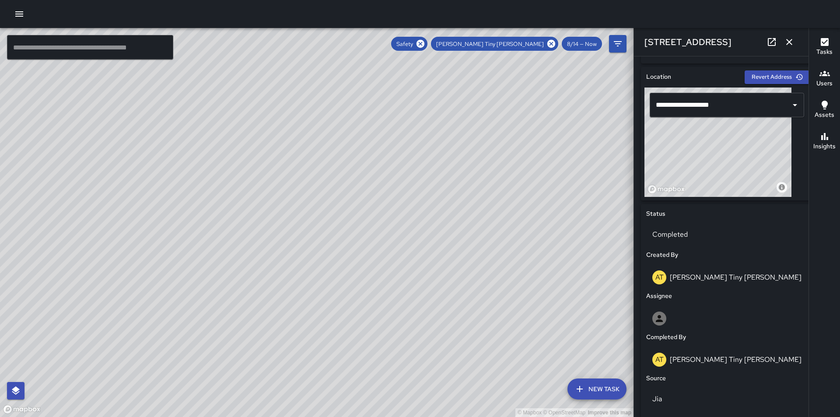
drag, startPoint x: 350, startPoint y: 269, endPoint x: 643, endPoint y: 82, distance: 347.4
click at [643, 83] on div "**********" at bounding box center [420, 222] width 840 height 389
drag, startPoint x: 338, startPoint y: 320, endPoint x: 592, endPoint y: 63, distance: 361.4
click at [592, 63] on div "© Mapbox © OpenStreetMap Improve this map" at bounding box center [317, 222] width 634 height 389
drag, startPoint x: 457, startPoint y: 236, endPoint x: 494, endPoint y: 75, distance: 164.6
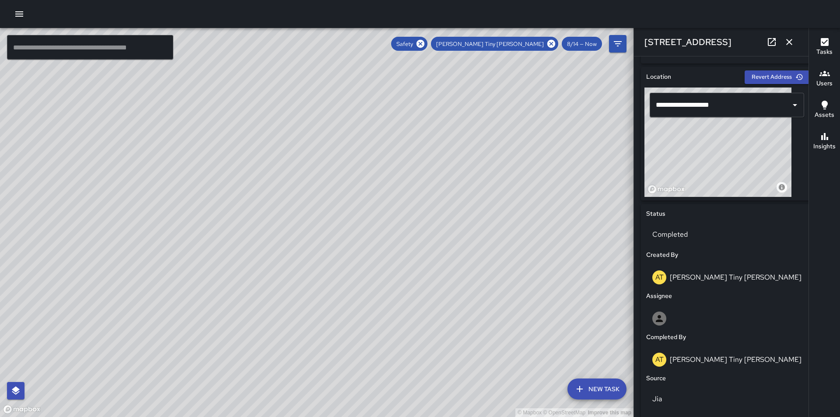
click at [494, 75] on div "© Mapbox © OpenStreetMap Improve this map" at bounding box center [317, 222] width 634 height 389
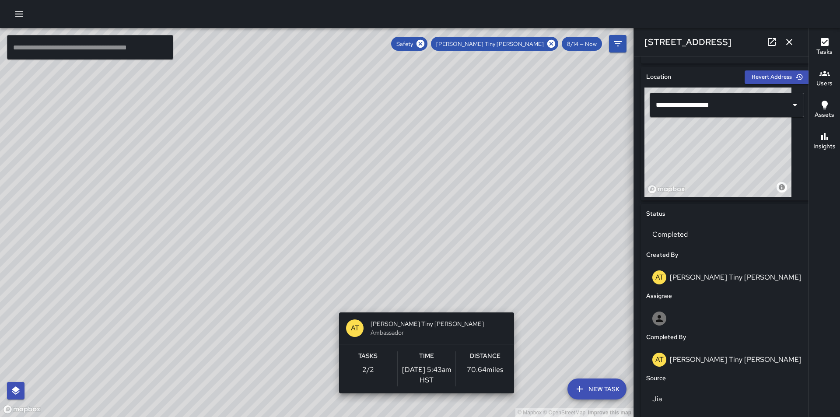
click at [518, 399] on div "© Mapbox © OpenStreetMap Improve this map AT [PERSON_NAME] [PERSON_NAME] Ambass…" at bounding box center [317, 222] width 634 height 389
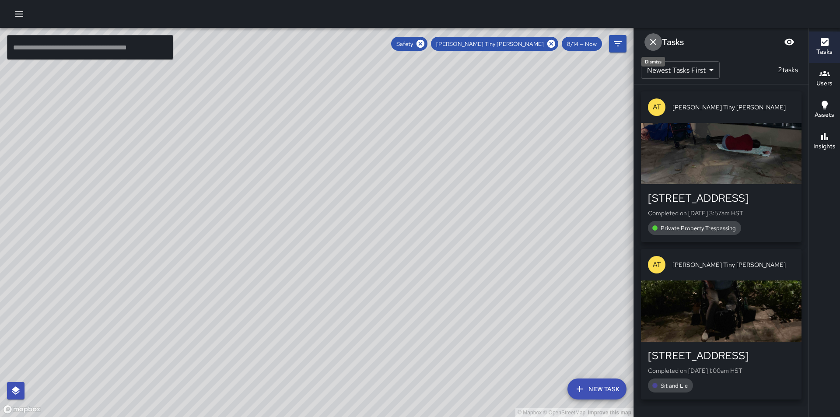
click at [657, 42] on icon "Dismiss" at bounding box center [653, 42] width 11 height 11
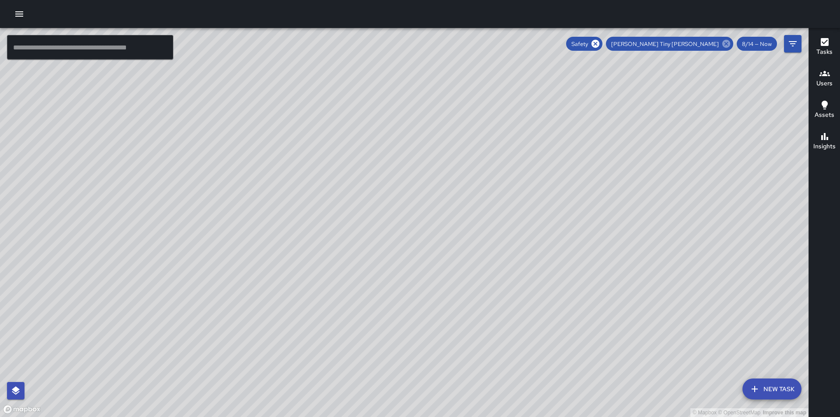
click at [727, 45] on icon at bounding box center [726, 44] width 8 height 8
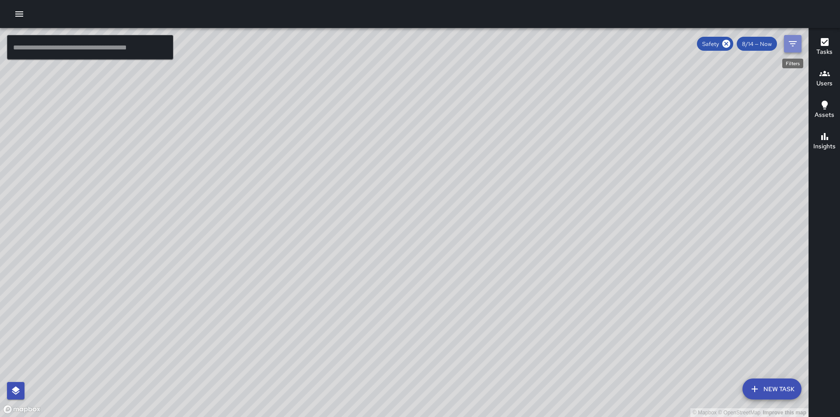
click at [792, 45] on icon "Filters" at bounding box center [793, 44] width 11 height 11
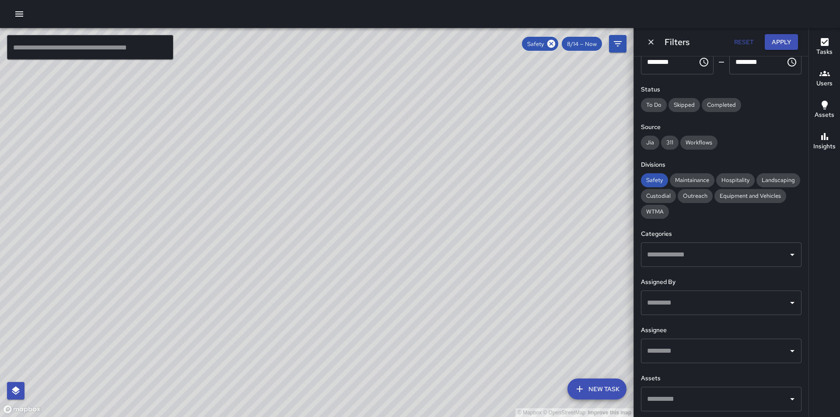
scroll to position [72, 0]
click at [787, 352] on icon "Open" at bounding box center [792, 349] width 11 height 11
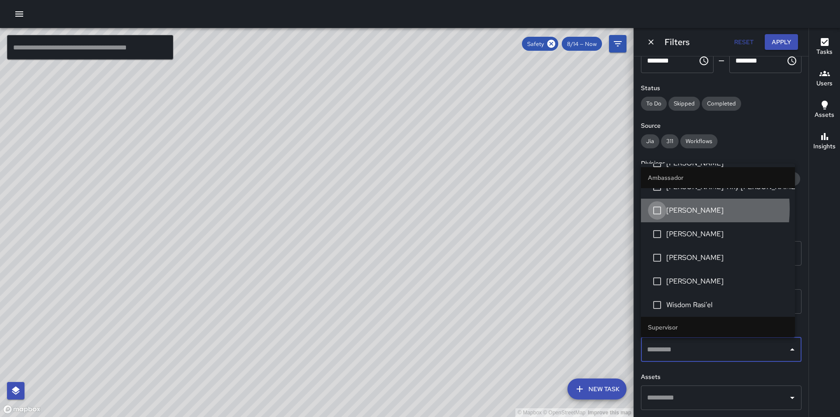
scroll to position [0, 0]
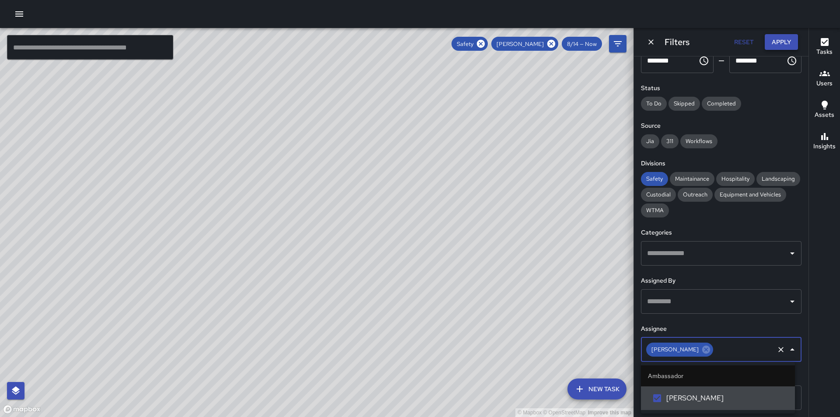
click at [779, 39] on button "Apply" at bounding box center [781, 42] width 33 height 16
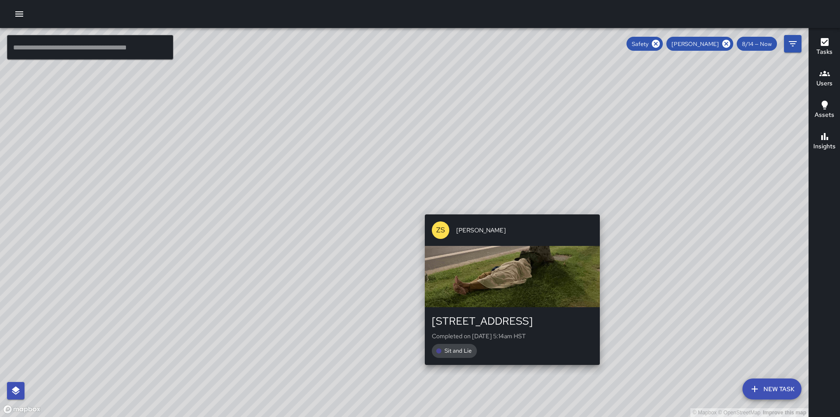
click at [510, 209] on div "© Mapbox © OpenStreetMap Improve this map ZS [PERSON_NAME] [STREET_ADDRESS] Com…" at bounding box center [404, 222] width 809 height 389
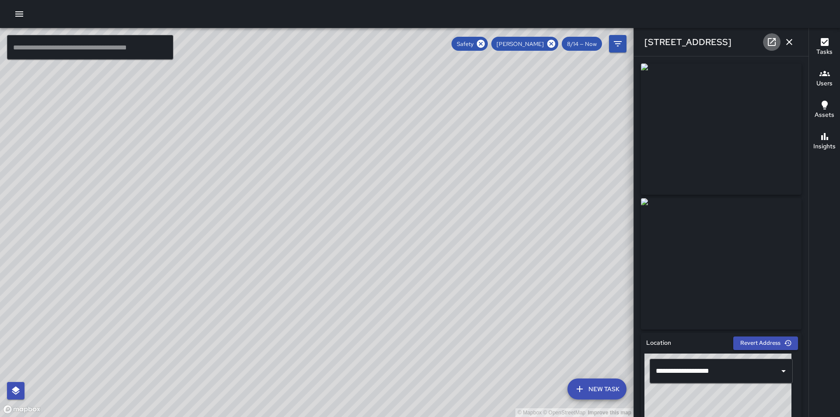
click at [771, 41] on icon at bounding box center [772, 42] width 11 height 11
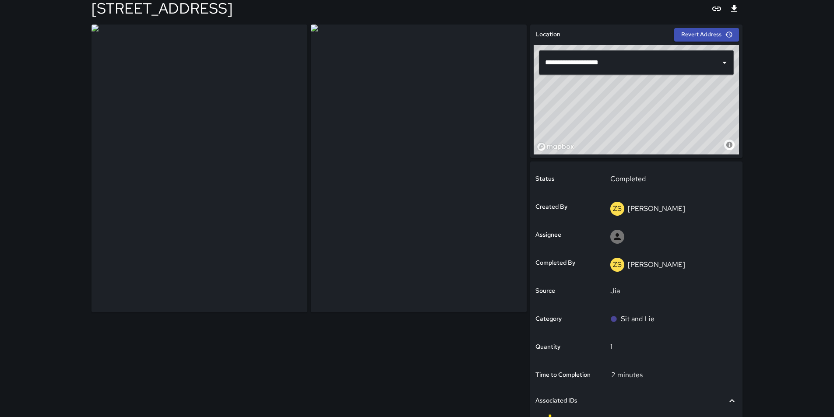
scroll to position [148, 0]
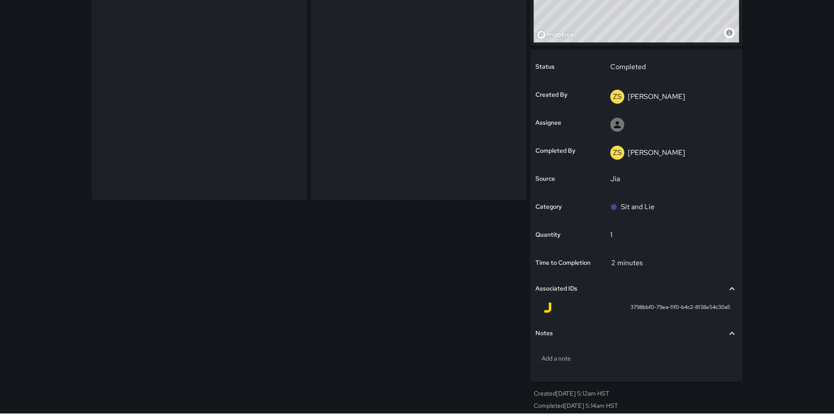
click at [733, 290] on icon at bounding box center [731, 289] width 11 height 11
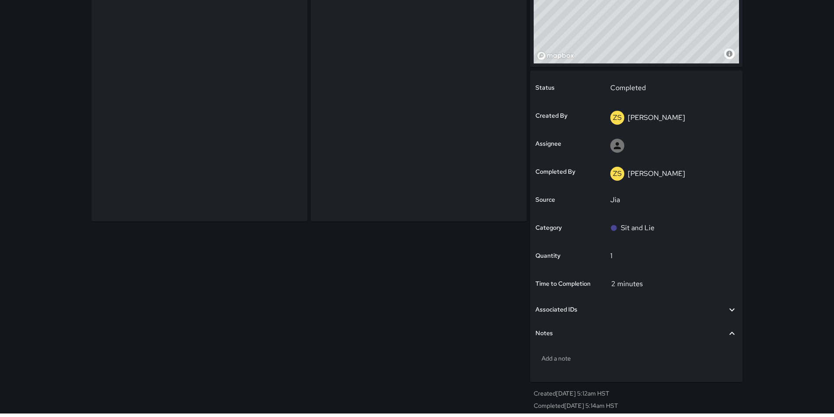
scroll to position [127, 0]
click at [731, 333] on icon at bounding box center [731, 333] width 11 height 11
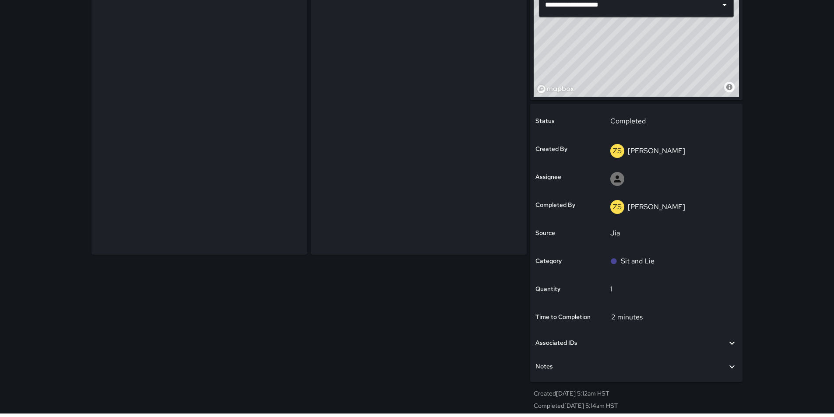
scroll to position [0, 0]
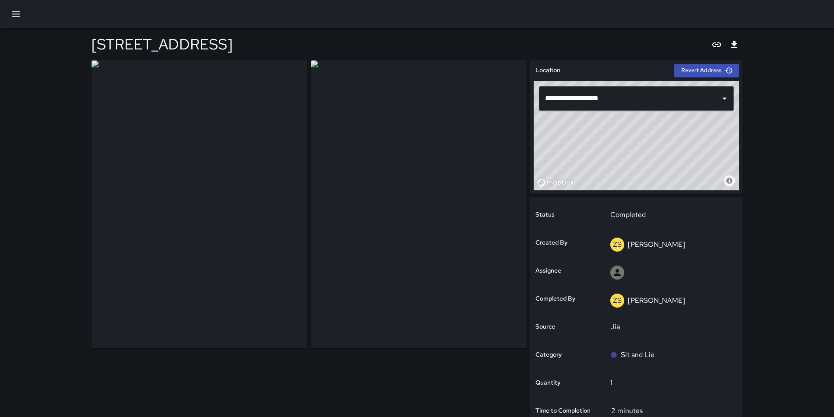
click at [636, 134] on div "© Mapbox © OpenStreetMap Improve this map" at bounding box center [635, 135] width 205 height 109
click at [738, 46] on icon "Export" at bounding box center [734, 44] width 11 height 11
